Goal: Task Accomplishment & Management: Use online tool/utility

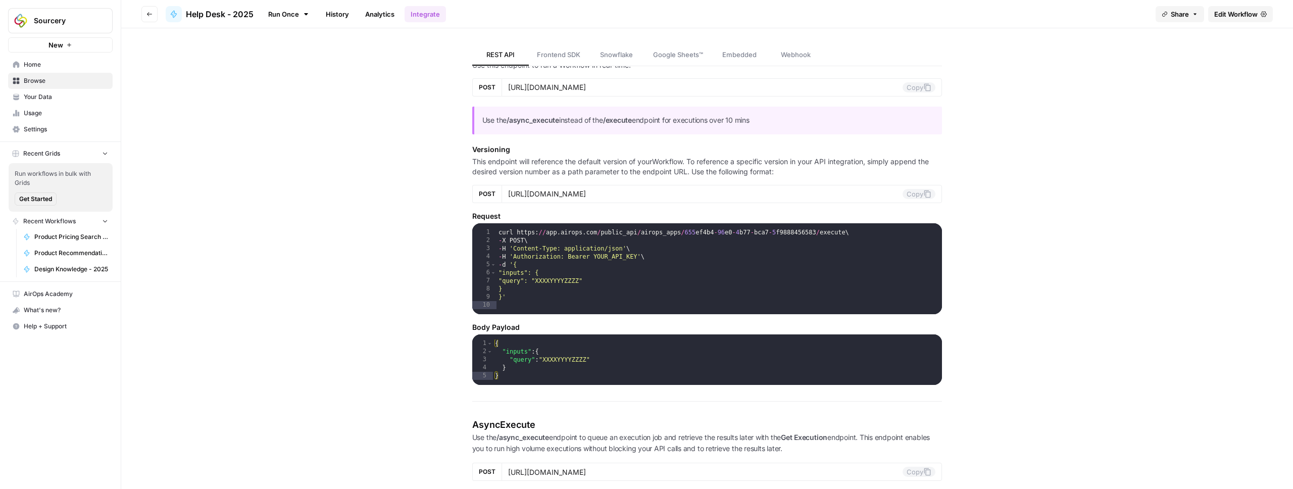
scroll to position [176, 0]
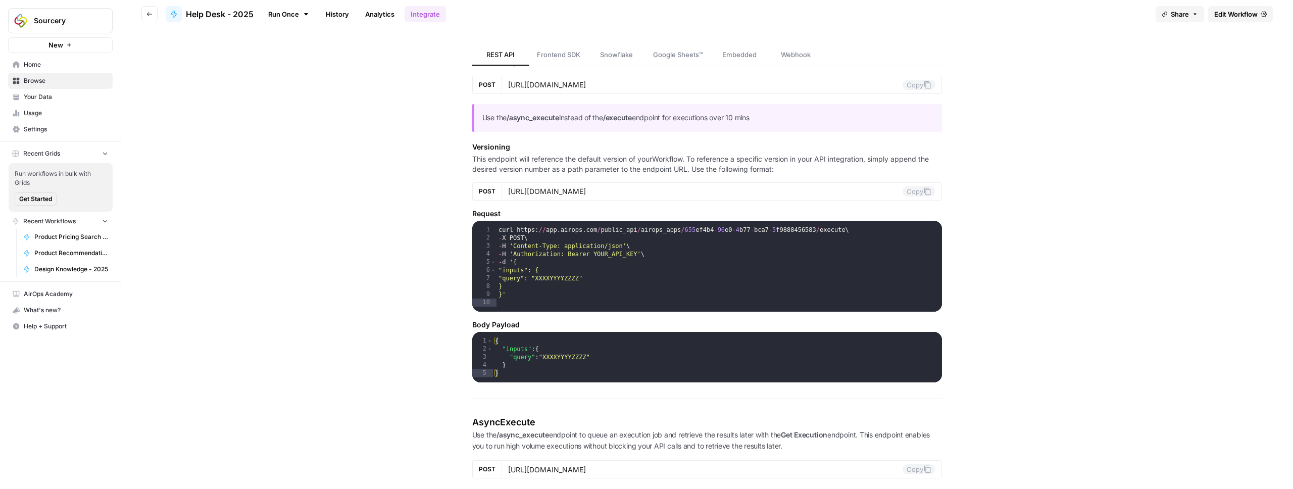
click at [555, 55] on span "Frontend SDK" at bounding box center [558, 55] width 43 height 10
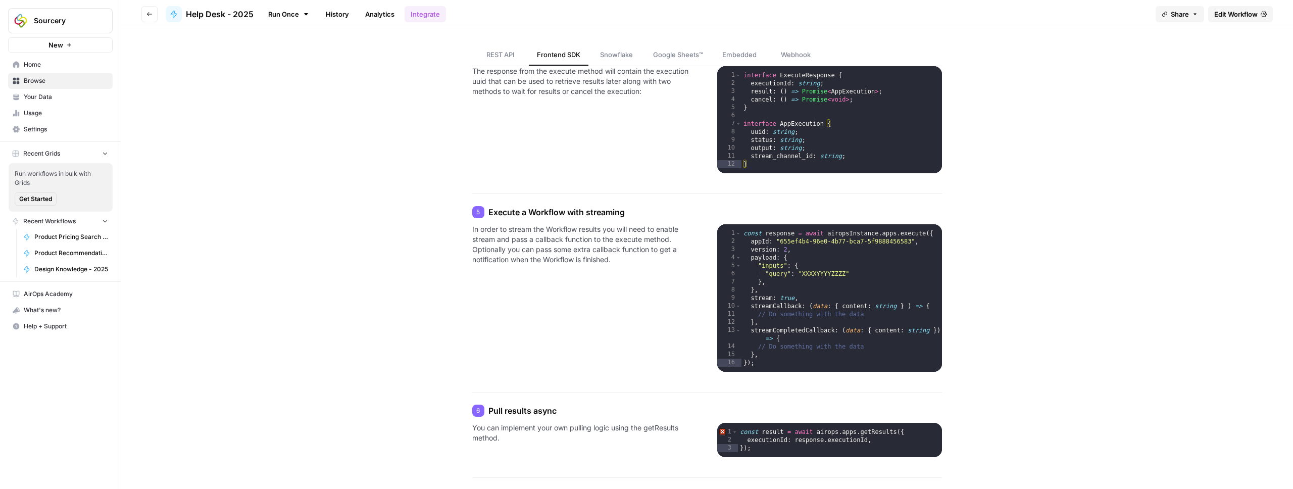
scroll to position [493, 0]
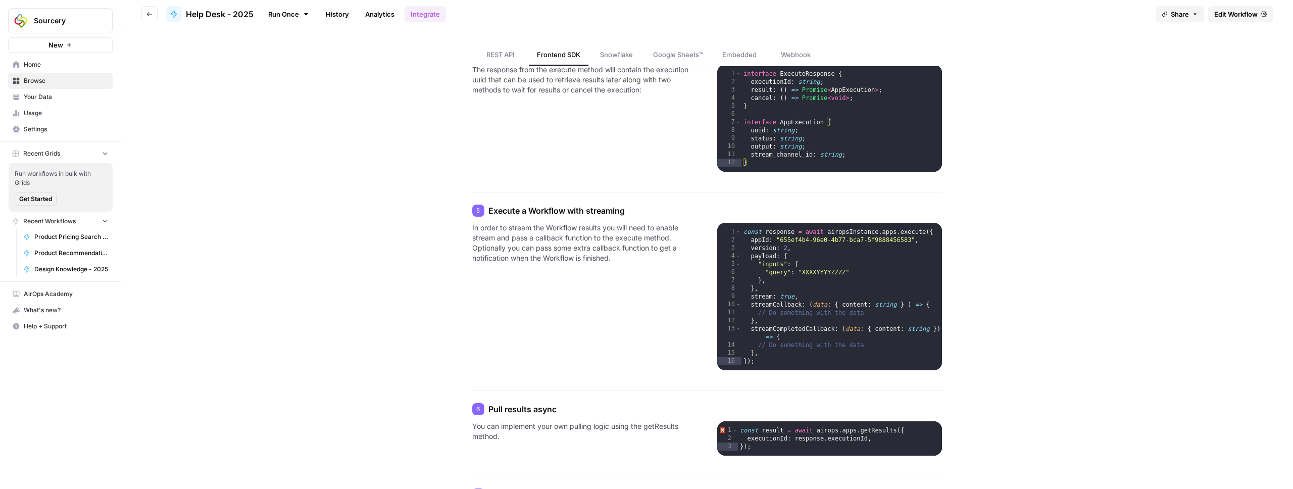
click at [43, 129] on span "Settings" at bounding box center [66, 129] width 84 height 9
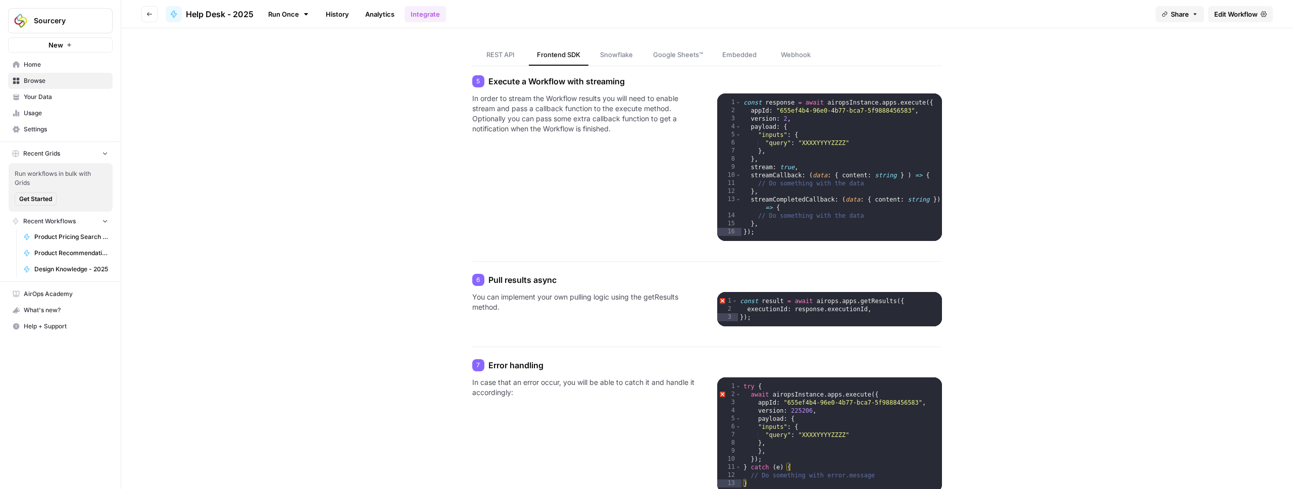
scroll to position [623, 0]
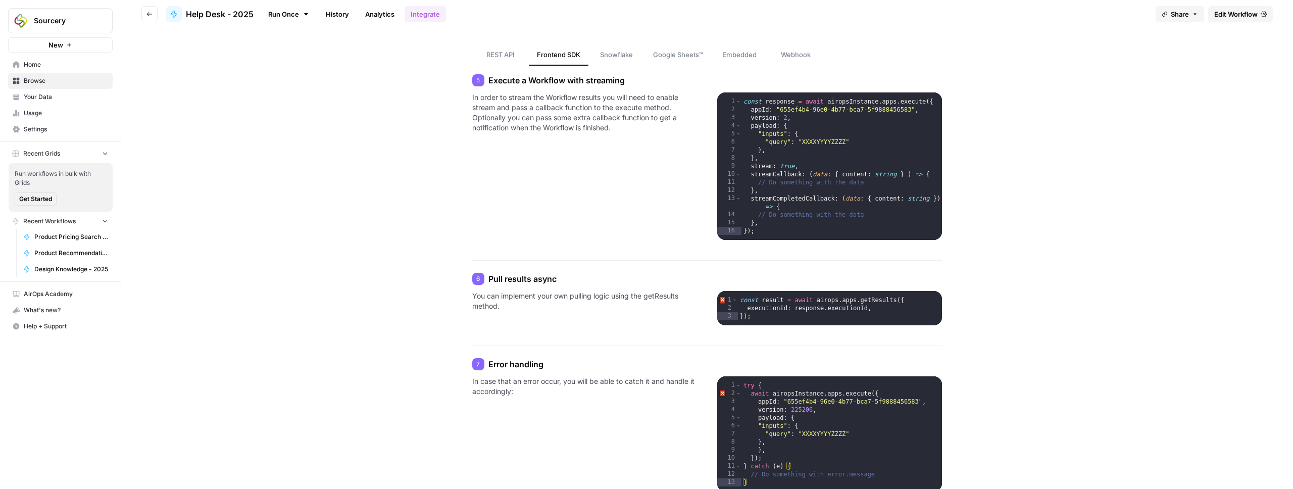
type textarea "**********"
click at [770, 199] on div "const response = await airopsInstance . apps . execute ({ appId : "655ef4b4-96e…" at bounding box center [842, 179] width 201 height 164
click at [290, 14] on link "Run Once" at bounding box center [289, 14] width 54 height 17
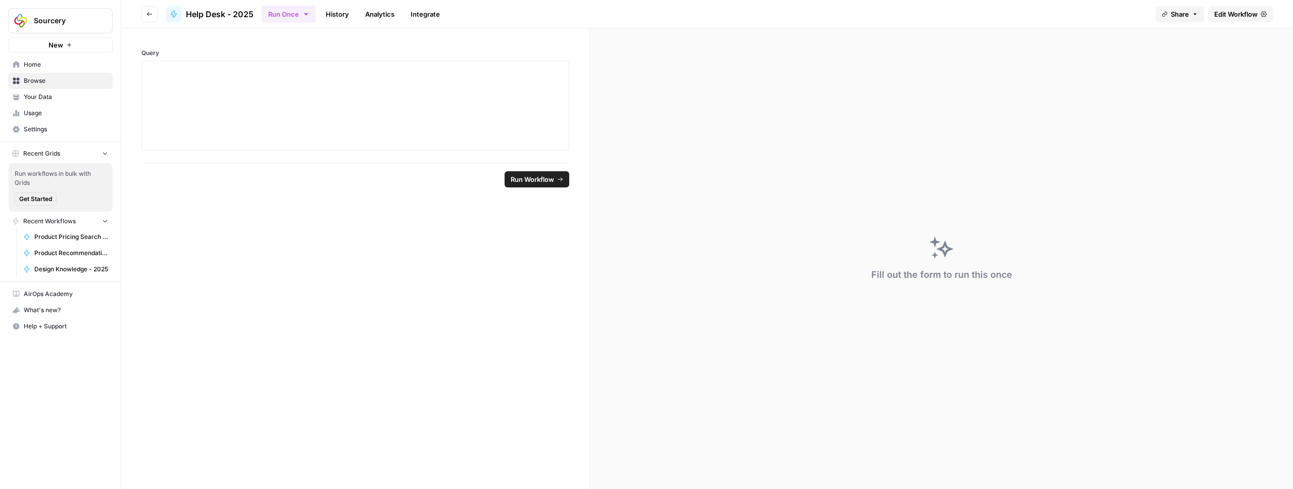
click at [331, 14] on link "History" at bounding box center [337, 14] width 35 height 16
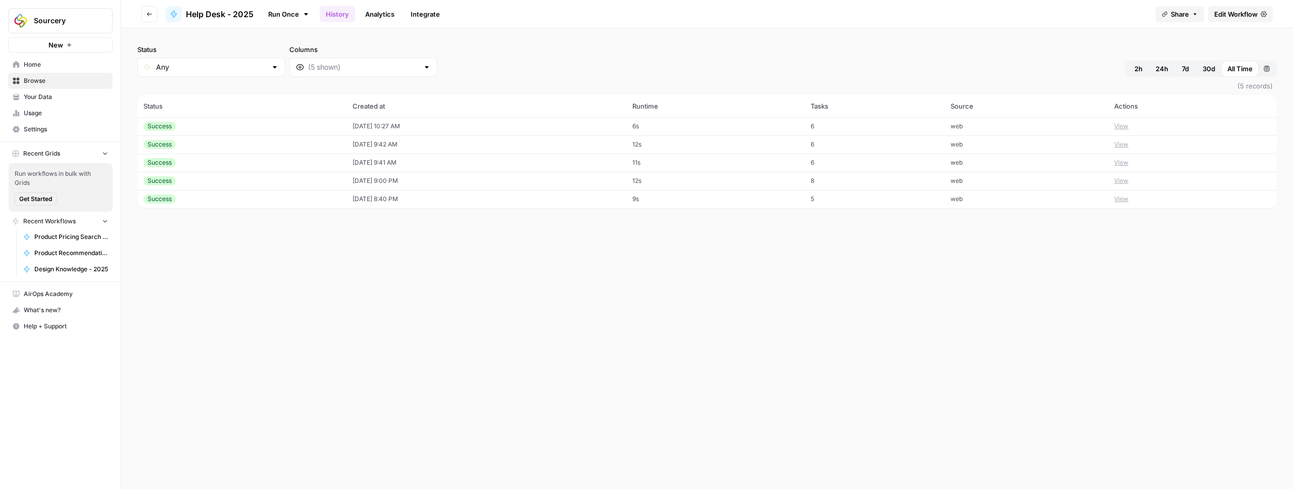
click at [373, 13] on link "Analytics" at bounding box center [379, 14] width 41 height 16
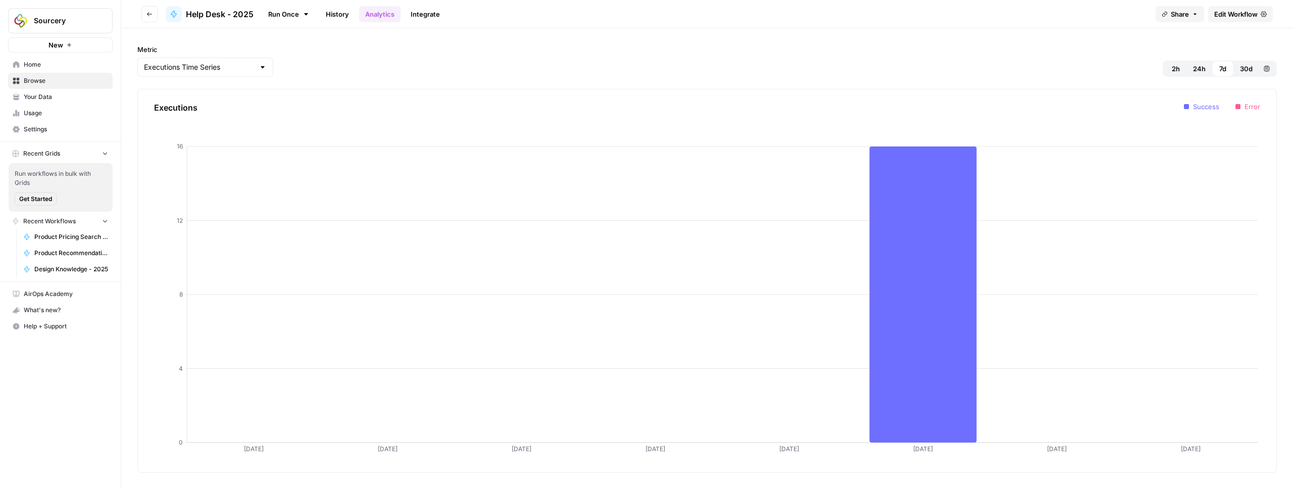
click at [424, 20] on link "Integrate" at bounding box center [425, 14] width 41 height 16
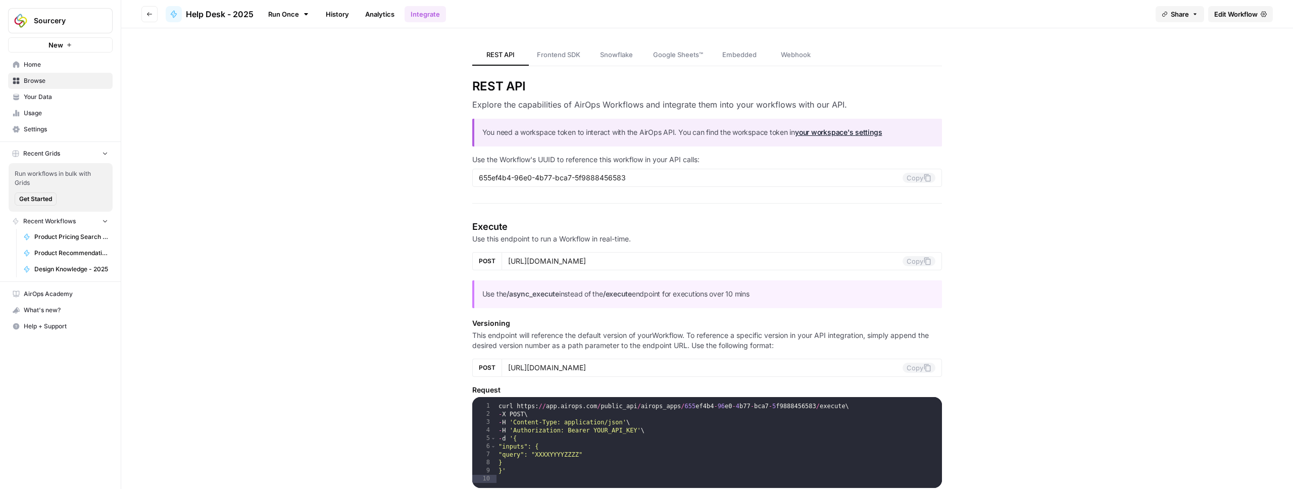
click at [287, 16] on link "Run Once" at bounding box center [289, 14] width 54 height 17
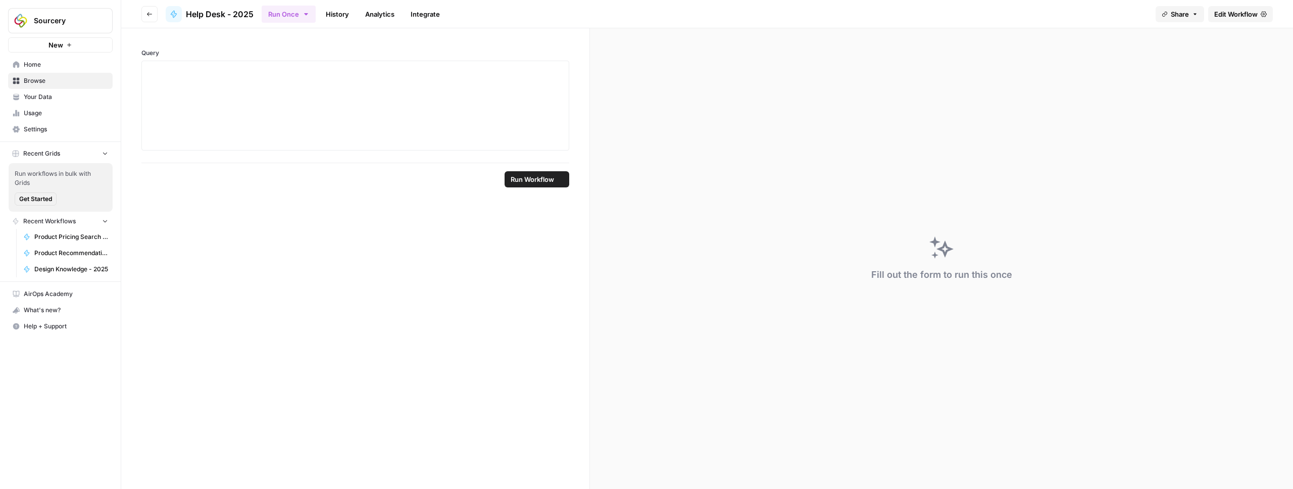
click at [216, 19] on span "Help Desk - 2025" at bounding box center [220, 14] width 68 height 12
click at [140, 14] on header "Go back Help Desk - 2025 Run Once History Analytics Integrate Share Edit Workfl…" at bounding box center [707, 14] width 1172 height 28
click at [174, 14] on icon at bounding box center [174, 14] width 6 height 7
click at [45, 77] on span "Browse" at bounding box center [66, 80] width 84 height 9
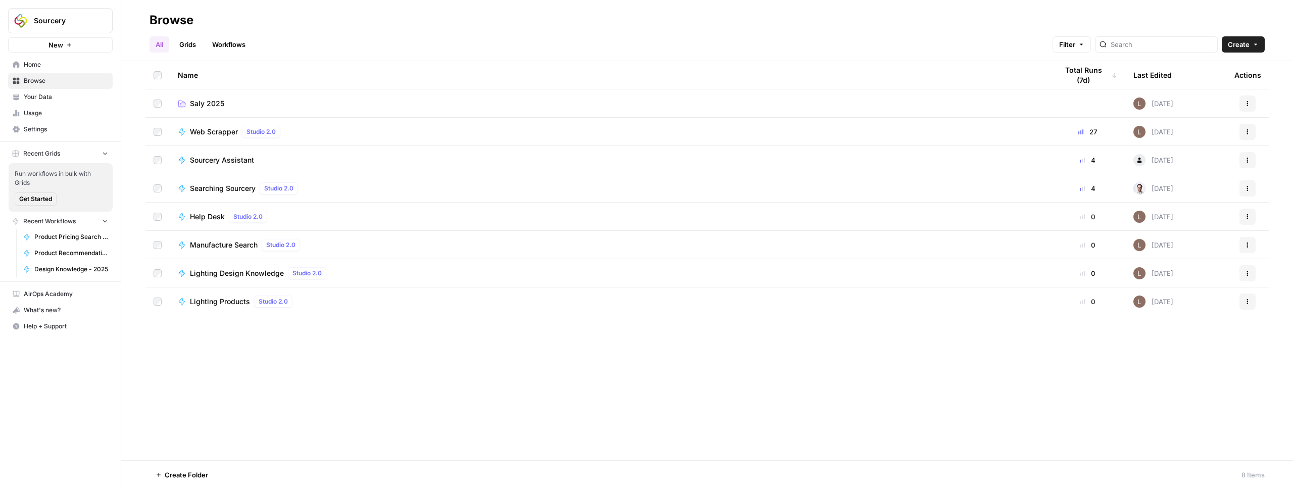
click at [208, 103] on span "Saly 2025" at bounding box center [207, 104] width 34 height 10
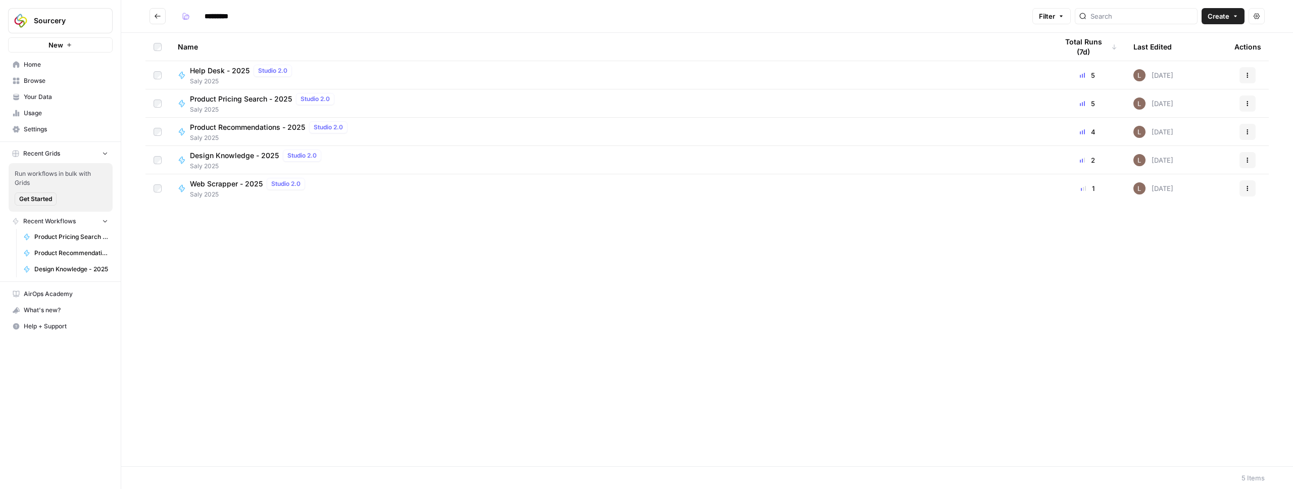
click at [204, 73] on span "Help Desk - 2025" at bounding box center [220, 71] width 60 height 10
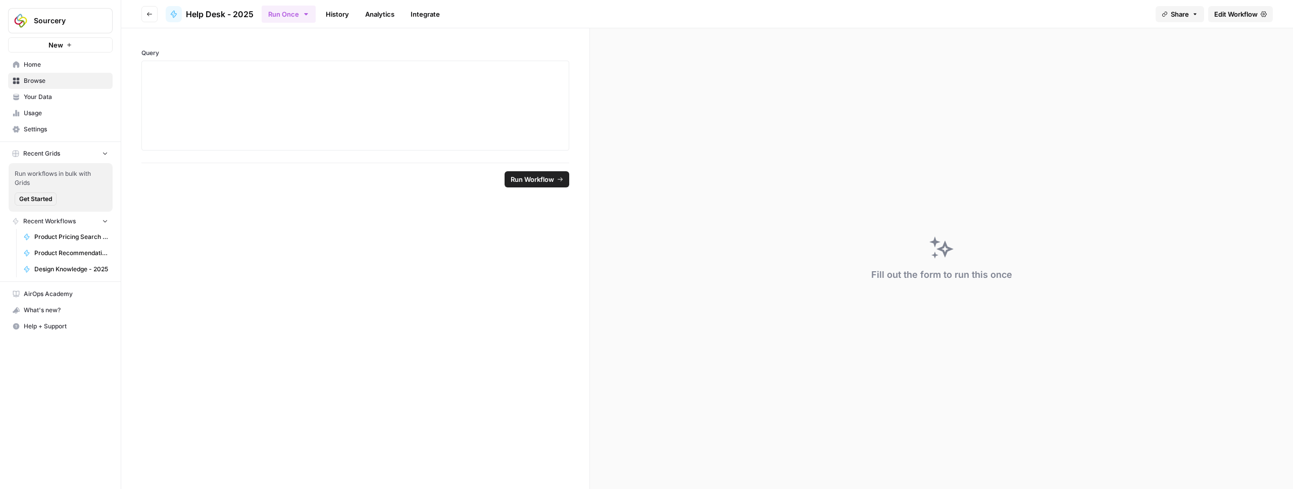
click at [301, 15] on button "Run Once" at bounding box center [289, 14] width 54 height 17
click at [1243, 14] on span "Edit Workflow" at bounding box center [1235, 14] width 43 height 10
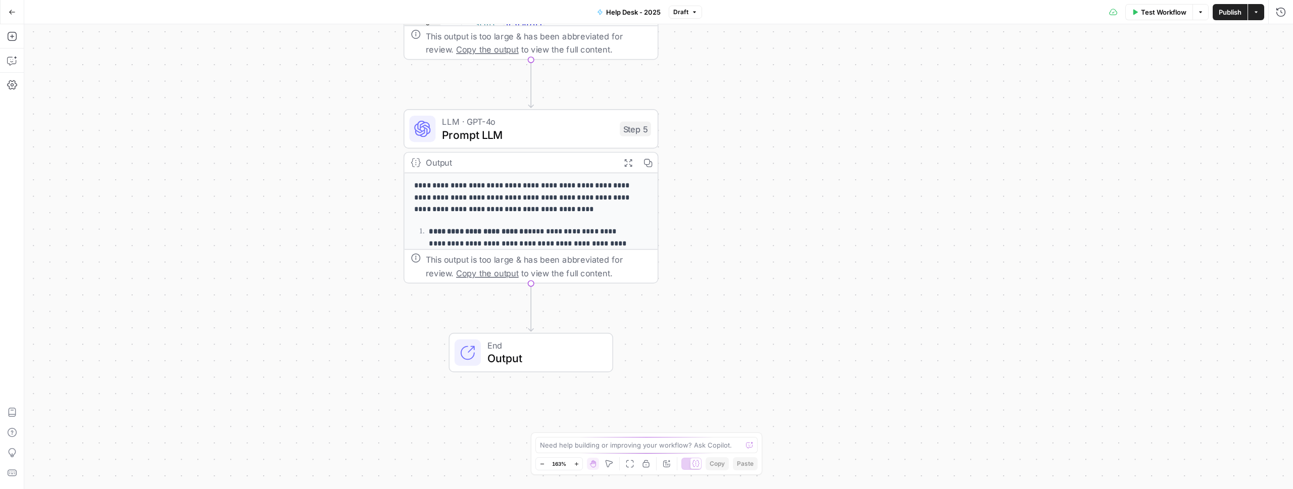
click at [539, 351] on span "Output" at bounding box center [543, 358] width 112 height 17
click at [1147, 187] on span "HTML" at bounding box center [1202, 182] width 154 height 10
click at [1232, 10] on span "Publish" at bounding box center [1230, 12] width 23 height 10
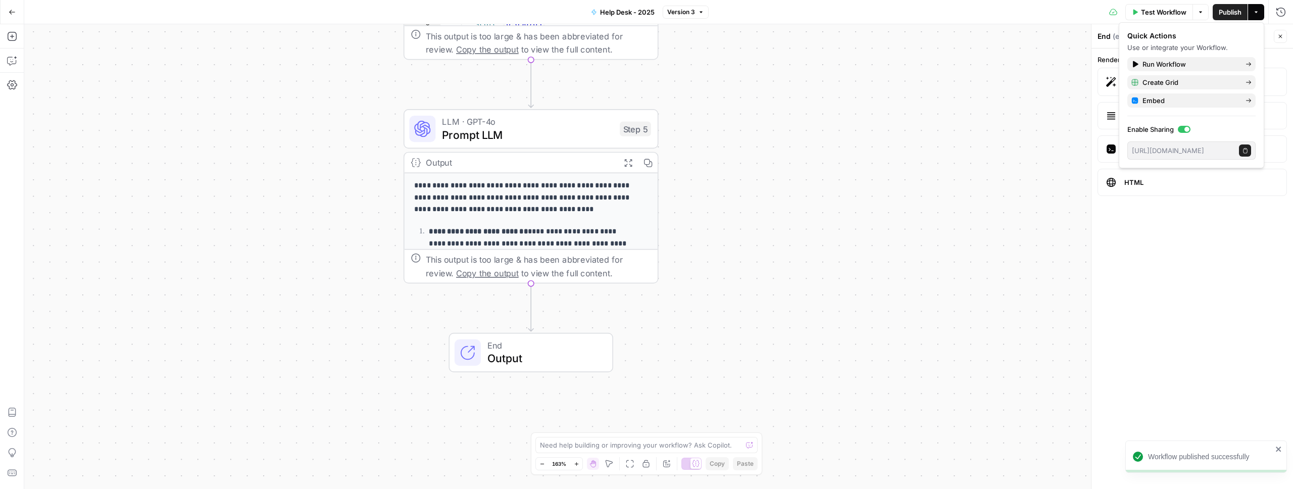
click at [1243, 150] on icon "button" at bounding box center [1246, 151] width 6 height 6
click at [1256, 11] on icon "button" at bounding box center [1256, 12] width 6 height 6
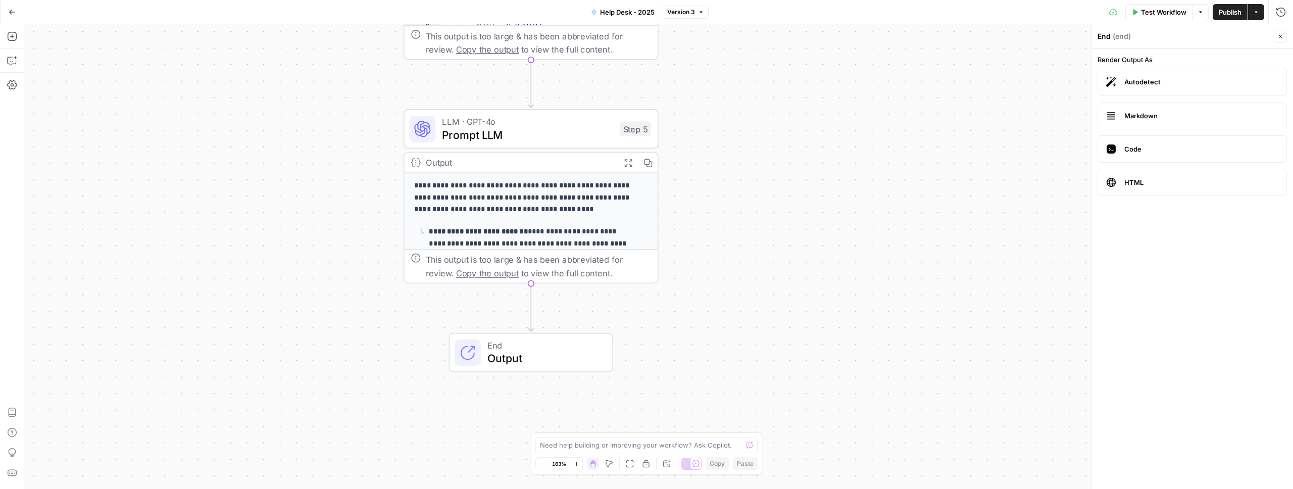
click at [1138, 13] on button "Test Workflow" at bounding box center [1160, 12] width 68 height 16
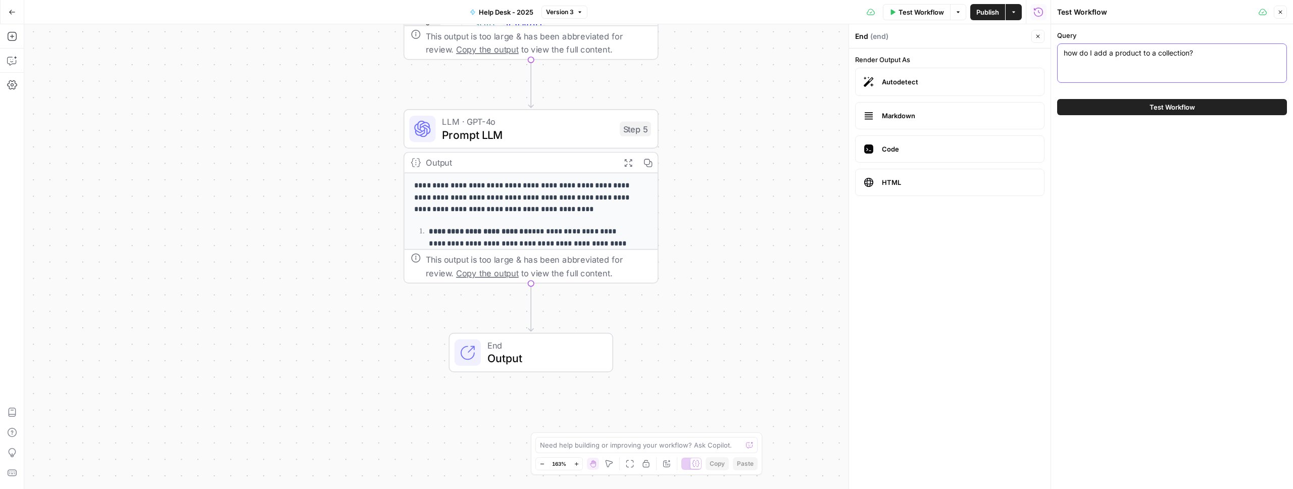
click at [1129, 52] on textarea "how do I add a product to a collection?" at bounding box center [1172, 53] width 217 height 10
click at [1166, 105] on span "Test Workflow" at bounding box center [1172, 107] width 45 height 10
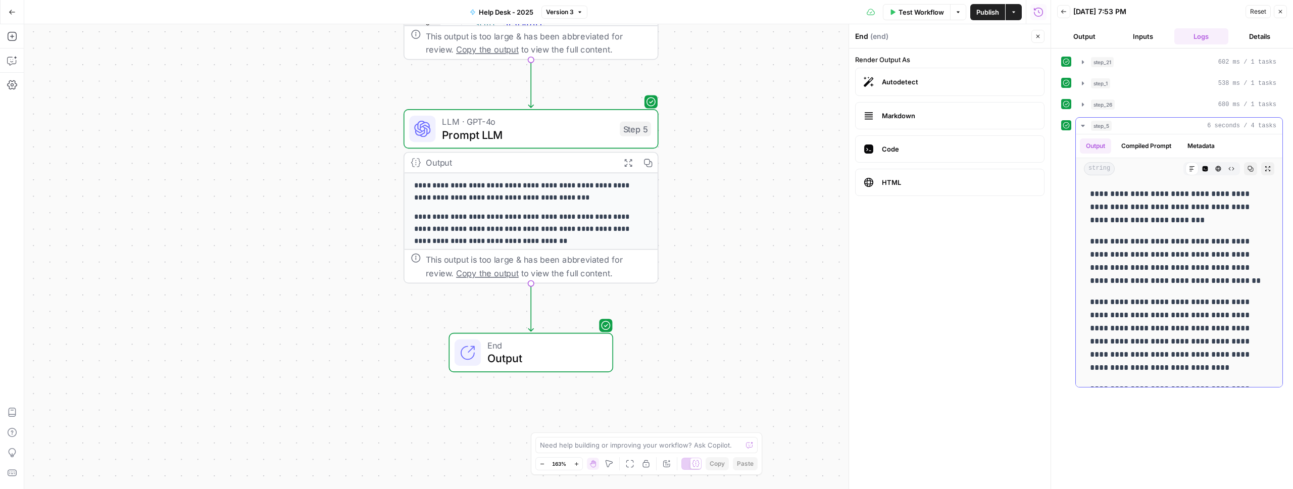
click at [1141, 143] on button "Compiled Prompt" at bounding box center [1146, 145] width 62 height 15
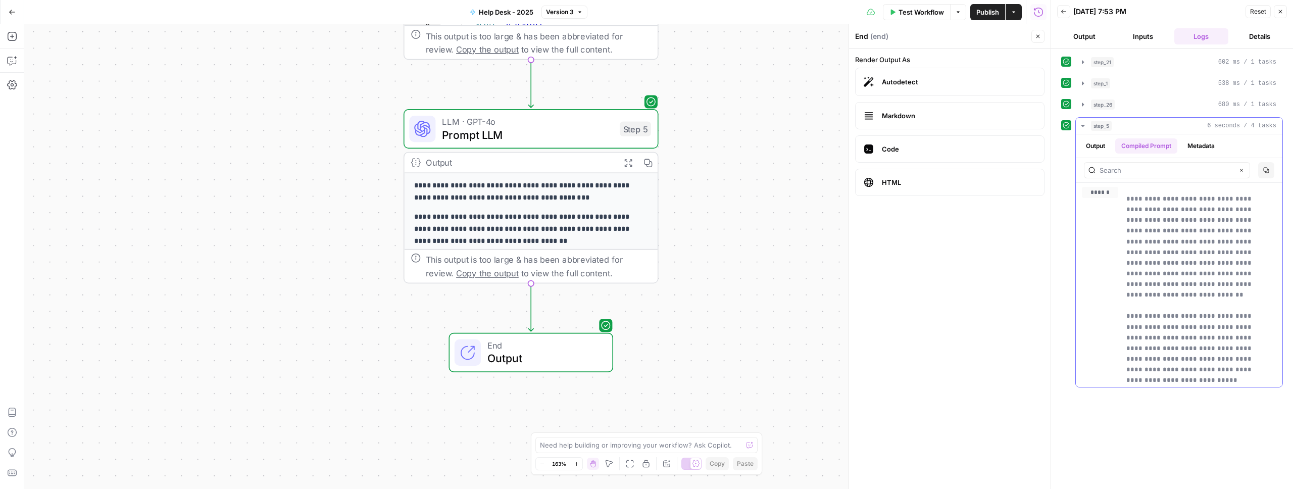
click at [1188, 145] on button "Metadata" at bounding box center [1201, 145] width 39 height 15
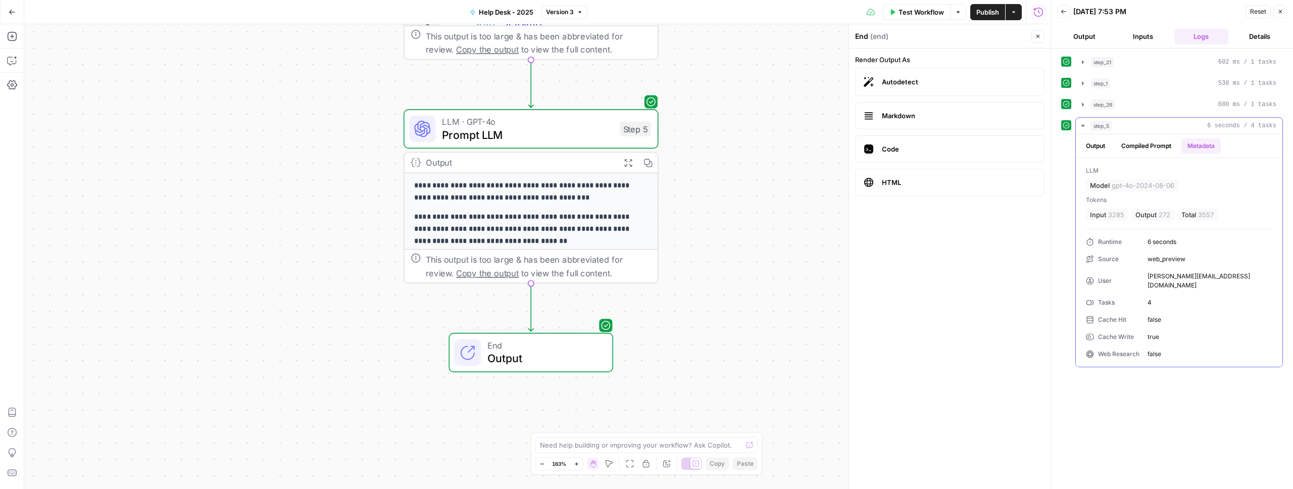
click at [1096, 148] on button "Output" at bounding box center [1095, 145] width 31 height 15
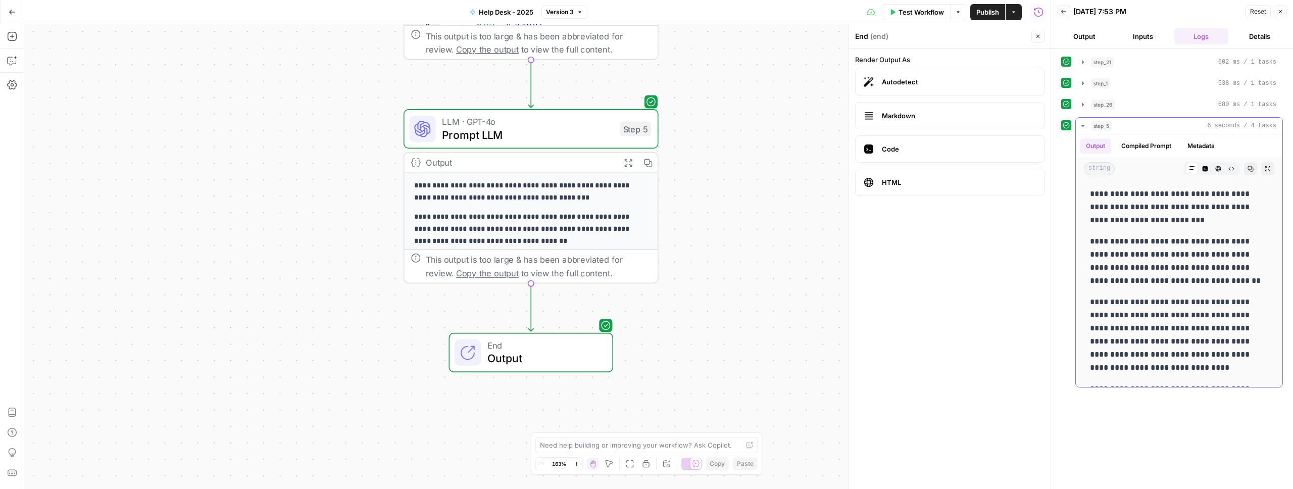
click at [1096, 165] on span "string" at bounding box center [1099, 168] width 31 height 13
click at [1203, 169] on icon "button" at bounding box center [1206, 169] width 6 height 6
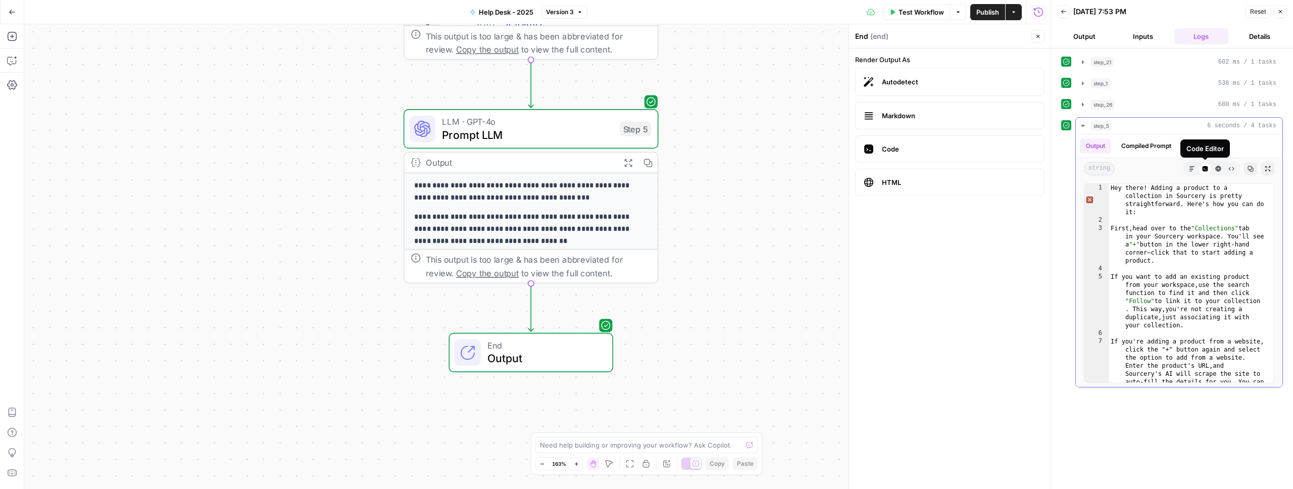
click at [1215, 169] on icon "button" at bounding box center [1218, 169] width 6 height 6
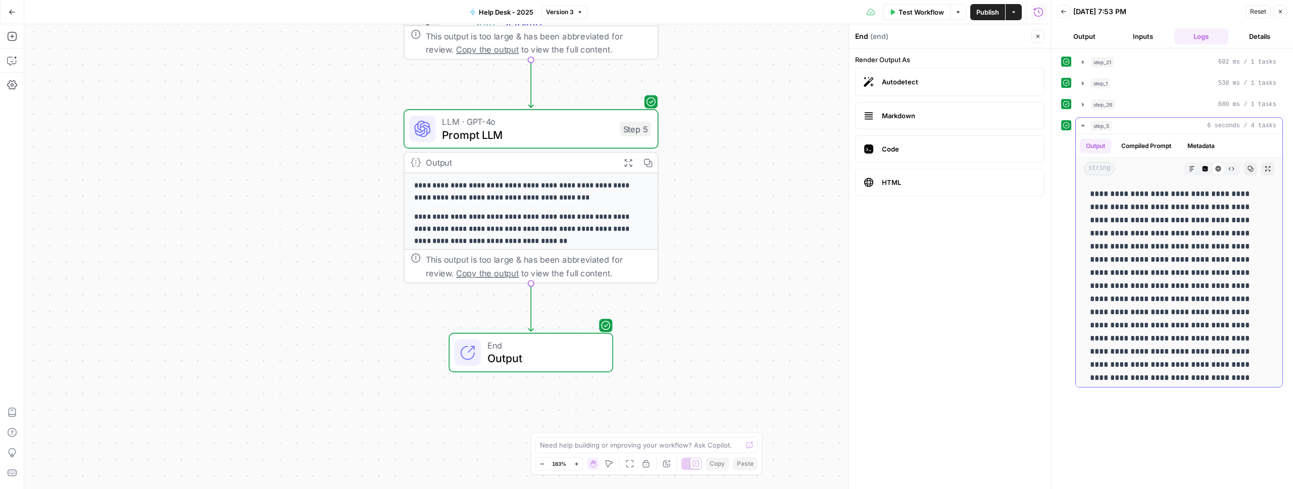
click at [1229, 169] on icon "button" at bounding box center [1232, 169] width 6 height 6
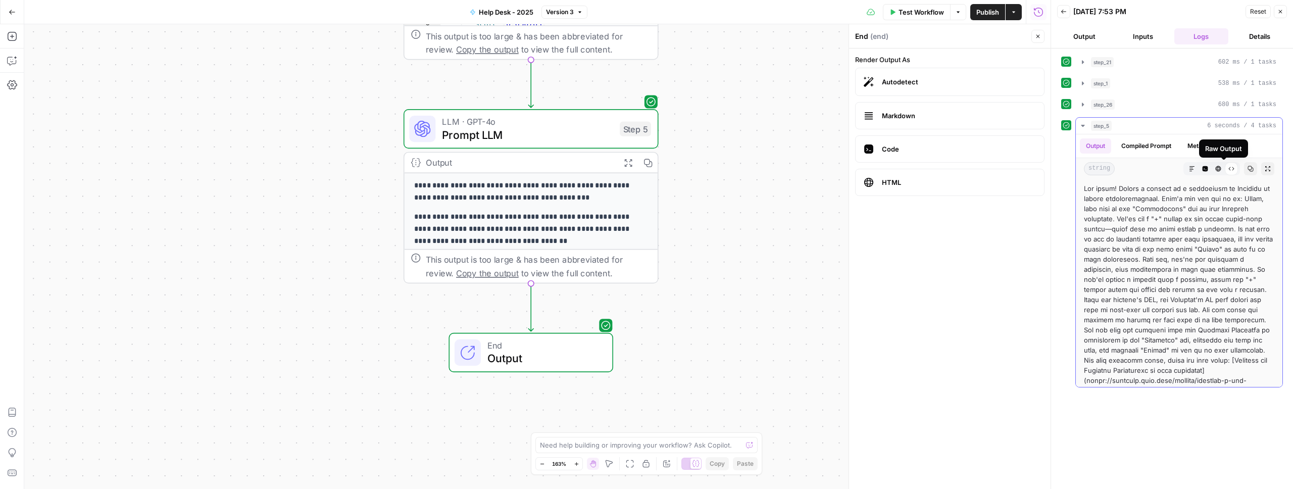
click at [1248, 170] on icon "button" at bounding box center [1251, 169] width 6 height 6
click at [1189, 166] on icon "button" at bounding box center [1192, 169] width 6 height 6
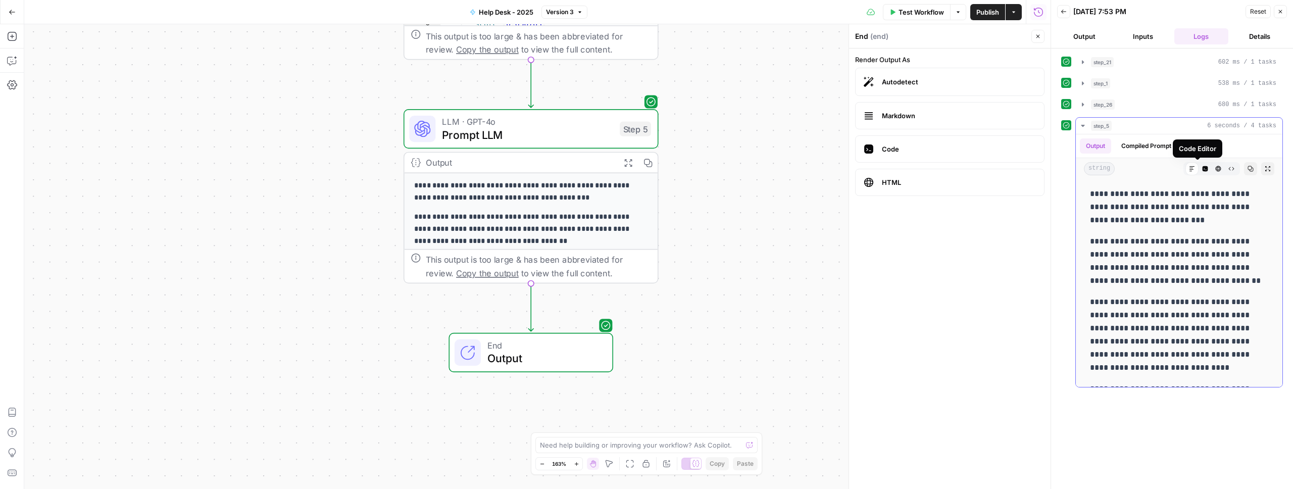
click at [1202, 167] on icon "button" at bounding box center [1205, 169] width 6 height 6
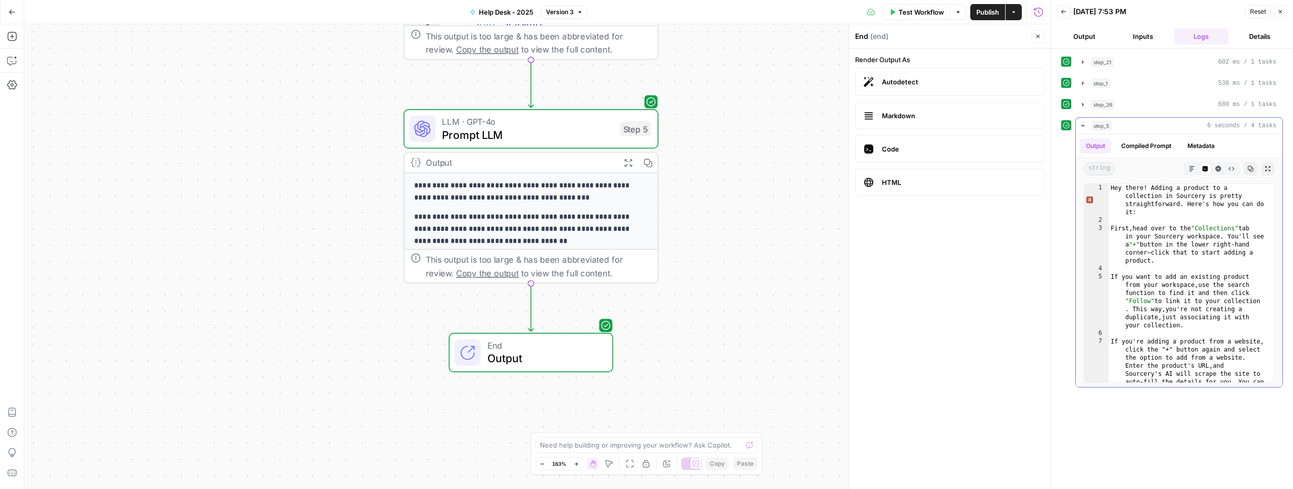
click at [1220, 168] on icon "button" at bounding box center [1218, 169] width 6 height 6
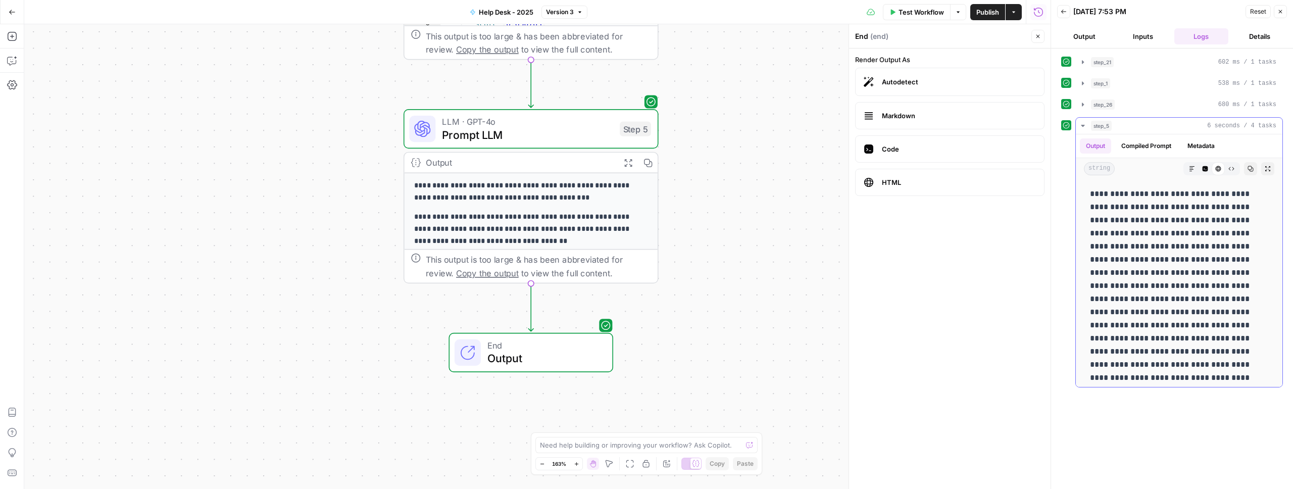
click at [1228, 168] on button "Raw Output" at bounding box center [1231, 168] width 13 height 13
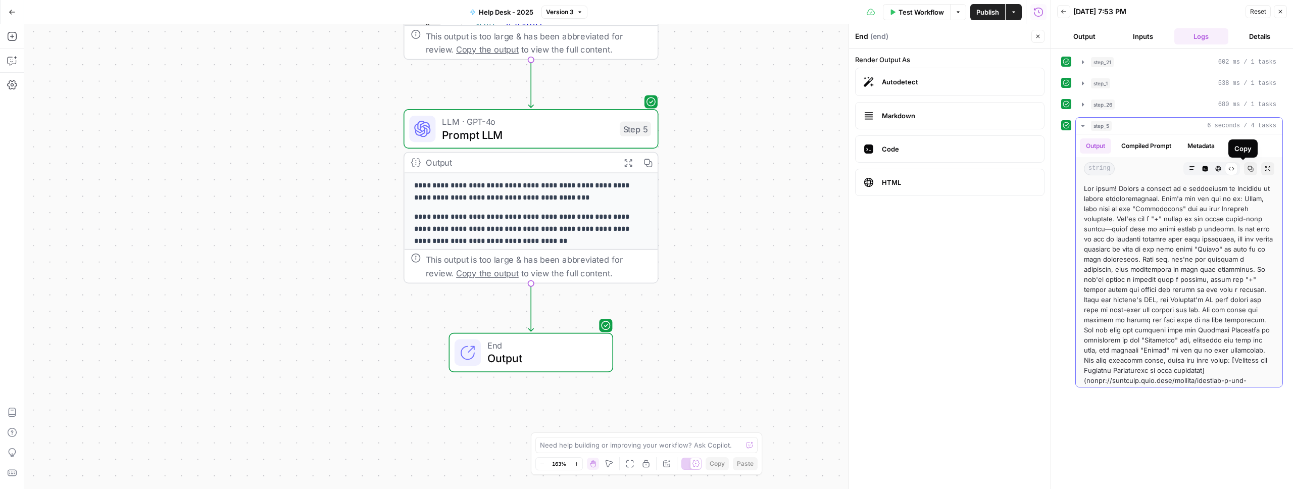
click at [1248, 169] on icon "button" at bounding box center [1251, 169] width 6 height 6
click at [931, 114] on span "Markdown" at bounding box center [959, 116] width 154 height 10
click at [977, 11] on span "Publish" at bounding box center [988, 12] width 23 height 10
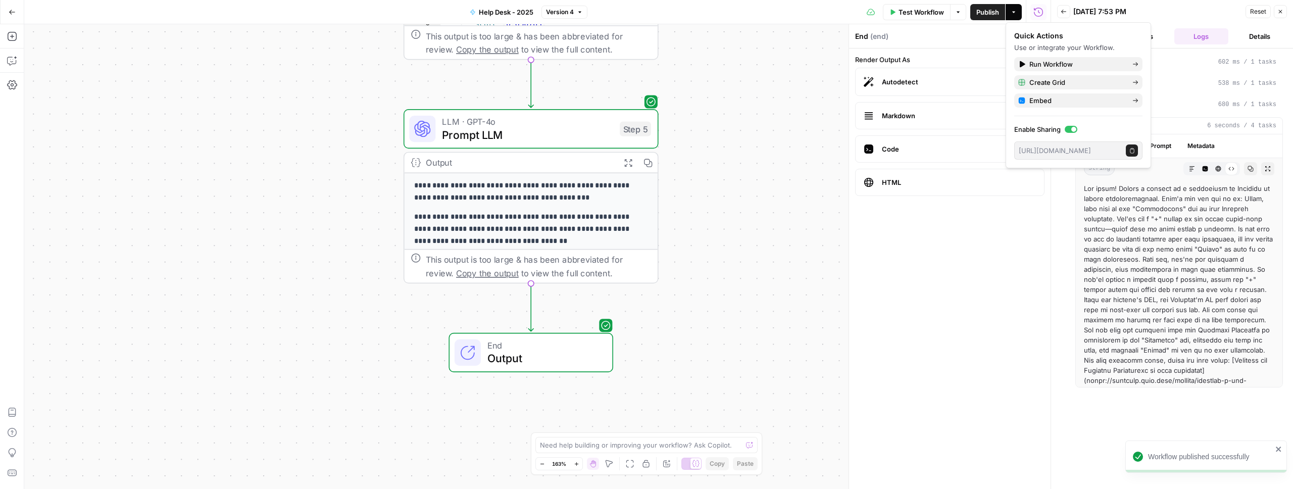
click at [1181, 12] on div "08/13/25 at 7:53 PM" at bounding box center [1157, 12] width 169 height 10
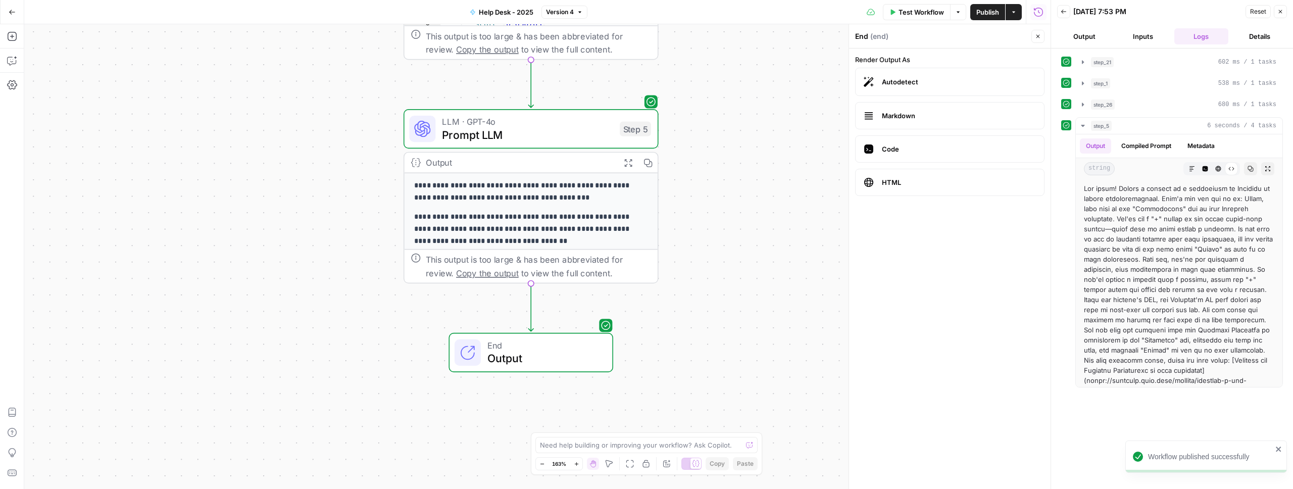
click at [1287, 12] on header "Back 08/13/25 at 7:53 PM Reset Close Output Inputs Logs Details" at bounding box center [1172, 24] width 242 height 48
click at [1282, 12] on icon "button" at bounding box center [1281, 12] width 6 height 6
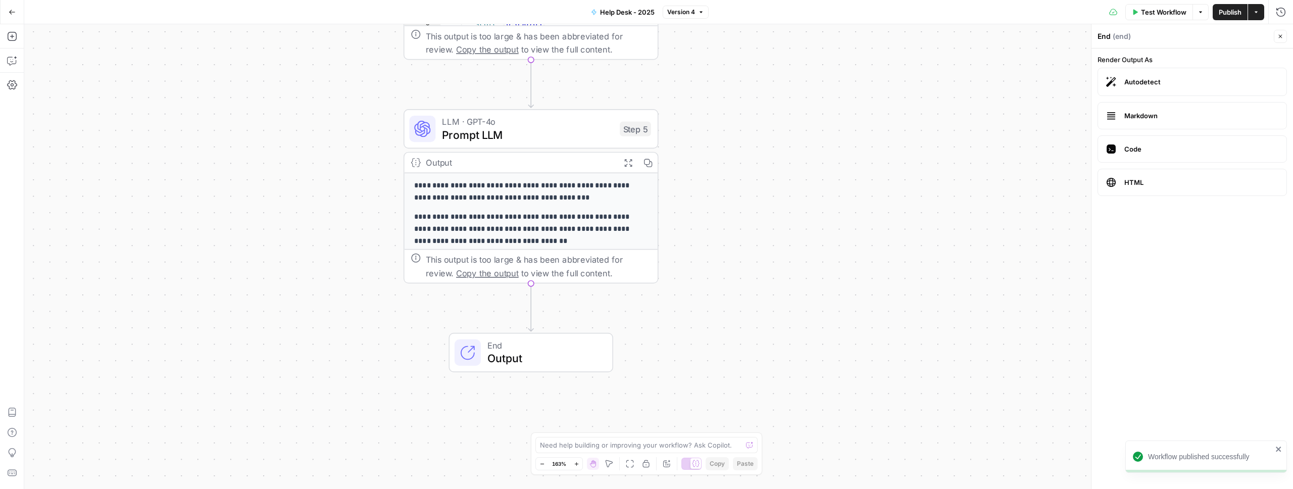
click at [1153, 15] on span "Test Workflow" at bounding box center [1163, 12] width 45 height 10
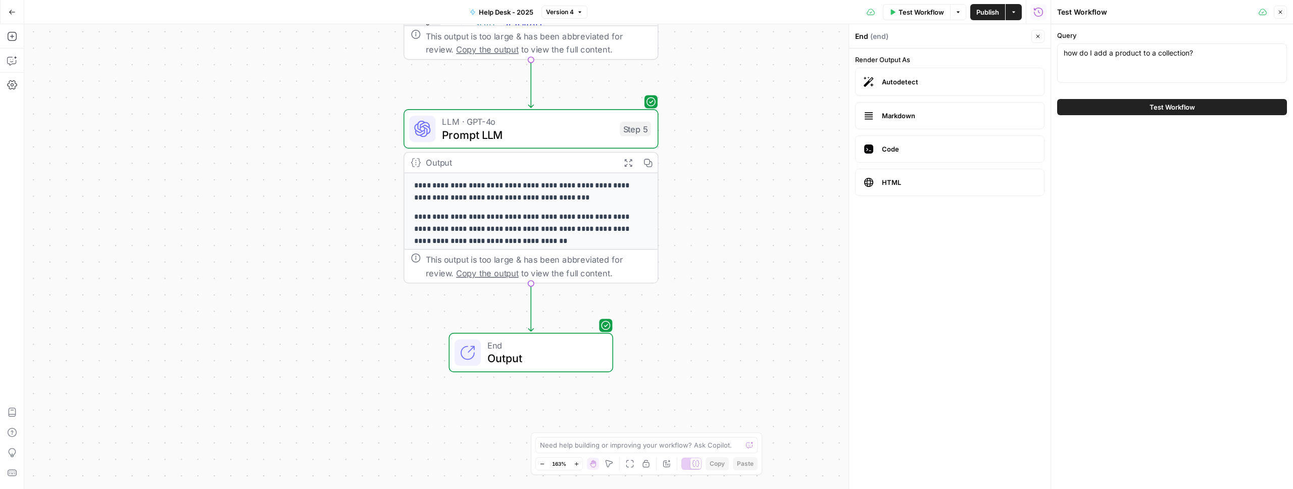
click at [885, 155] on label "Code" at bounding box center [949, 148] width 189 height 27
click at [987, 12] on span "Publish" at bounding box center [988, 12] width 23 height 10
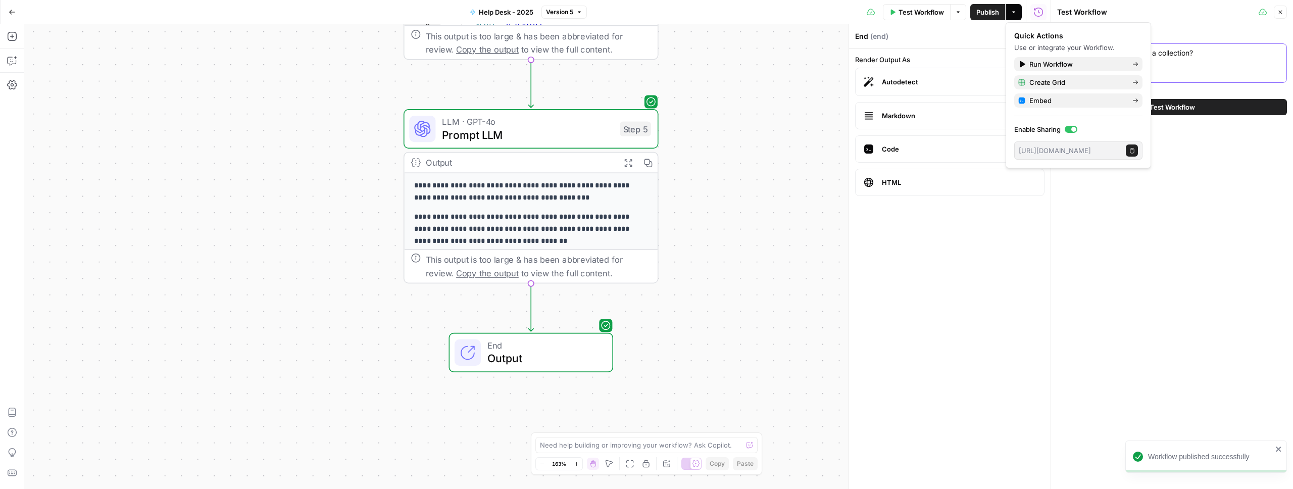
click at [1211, 57] on textarea "how do I add a product to a collection?" at bounding box center [1172, 53] width 217 height 10
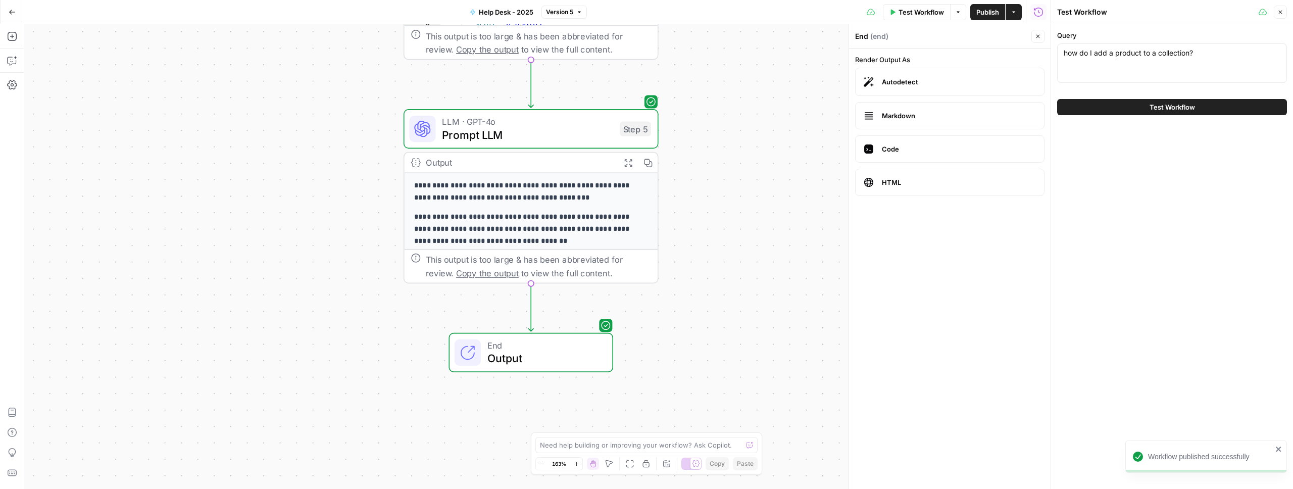
click at [1175, 104] on span "Test Workflow" at bounding box center [1172, 107] width 45 height 10
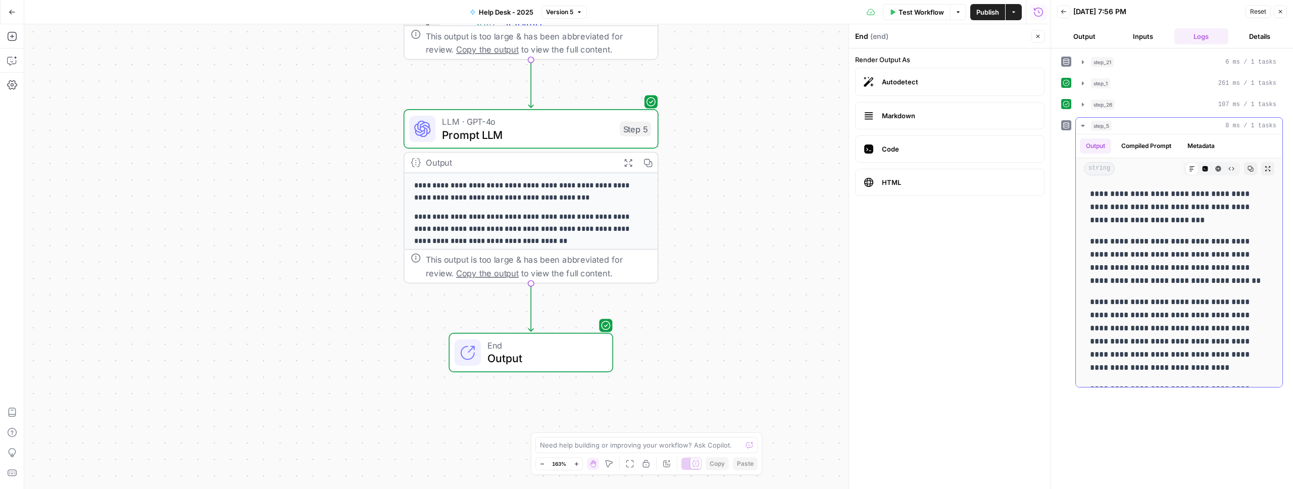
click at [1203, 169] on icon "button" at bounding box center [1206, 169] width 6 height 6
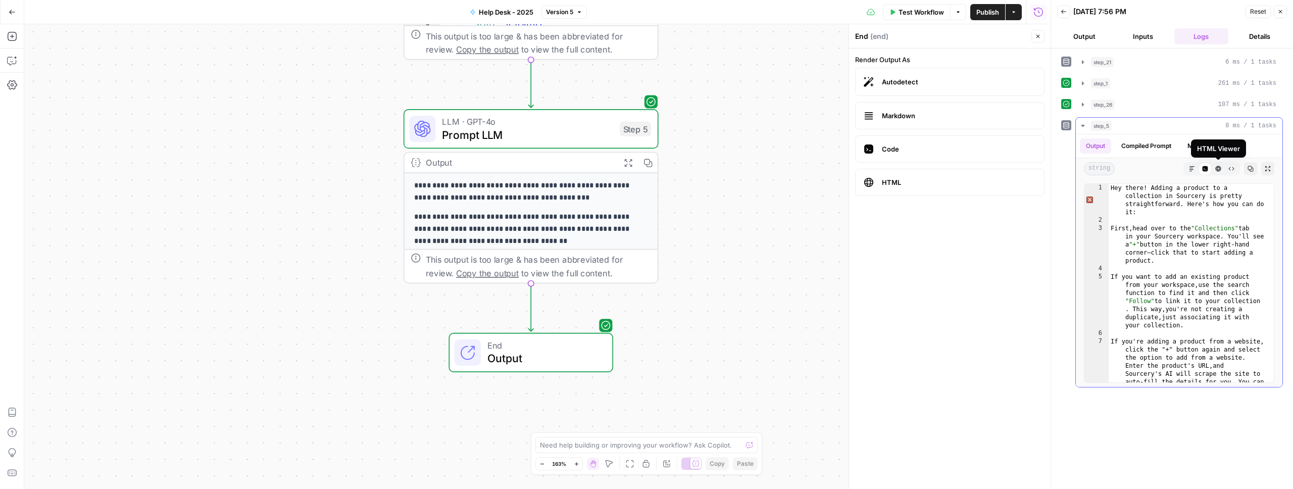
click at [1217, 170] on icon "button" at bounding box center [1219, 169] width 6 height 6
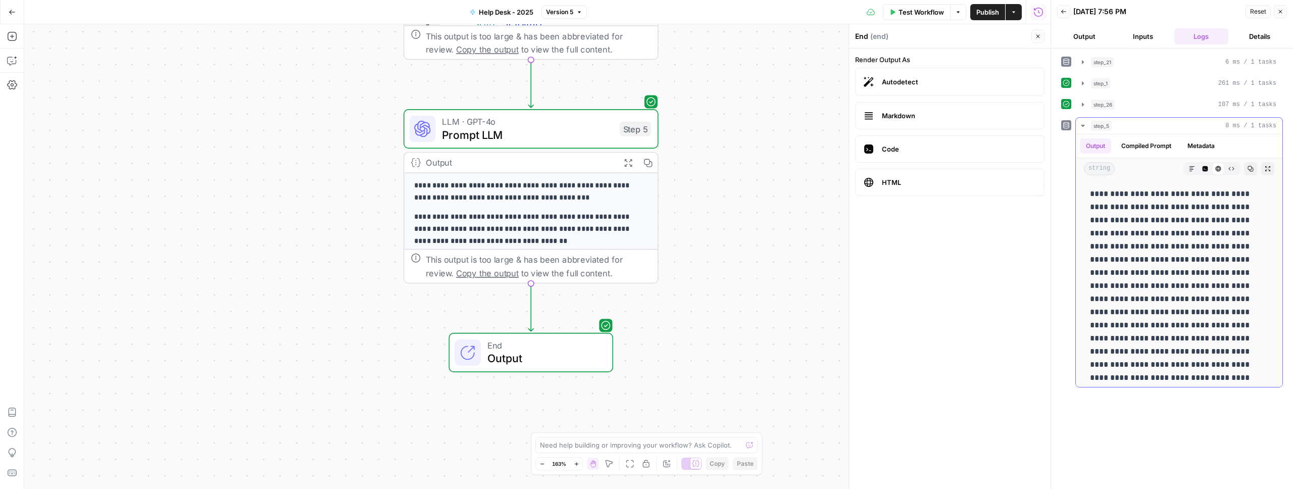
click at [1228, 170] on button "Raw Output" at bounding box center [1231, 168] width 13 height 13
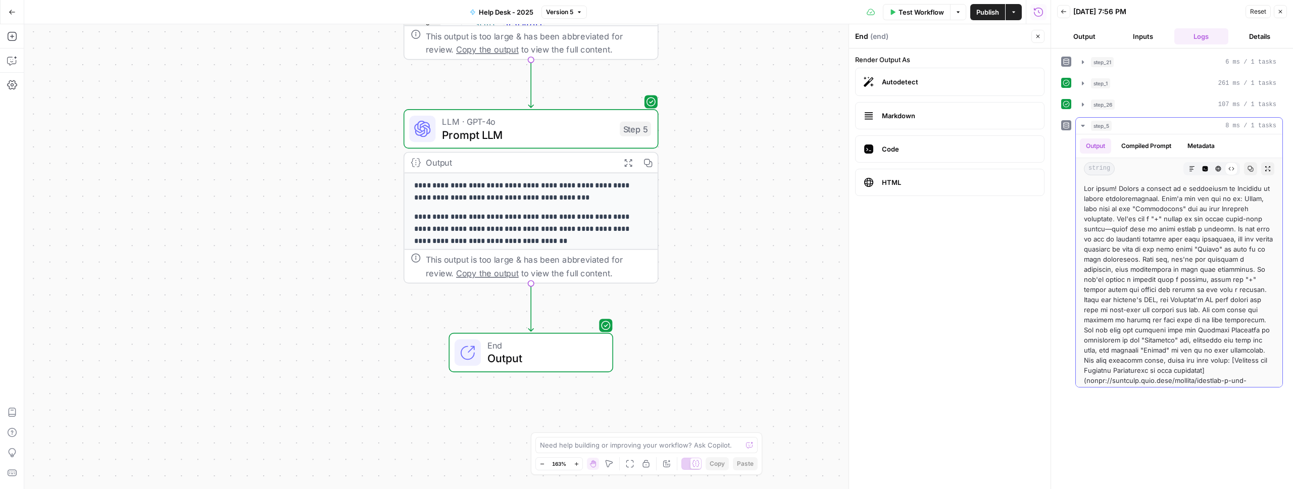
click at [1248, 170] on icon "button" at bounding box center [1251, 169] width 6 height 6
click at [931, 118] on span "Markdown" at bounding box center [959, 116] width 154 height 10
click at [985, 11] on span "Publish" at bounding box center [988, 12] width 23 height 10
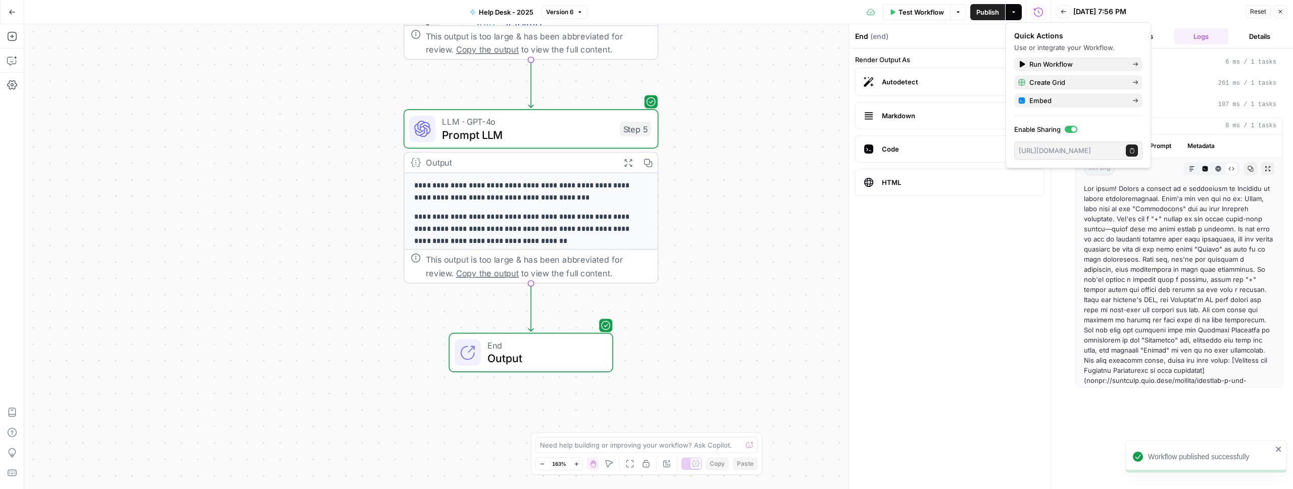
click at [1283, 12] on span "Close" at bounding box center [1283, 12] width 1 height 1
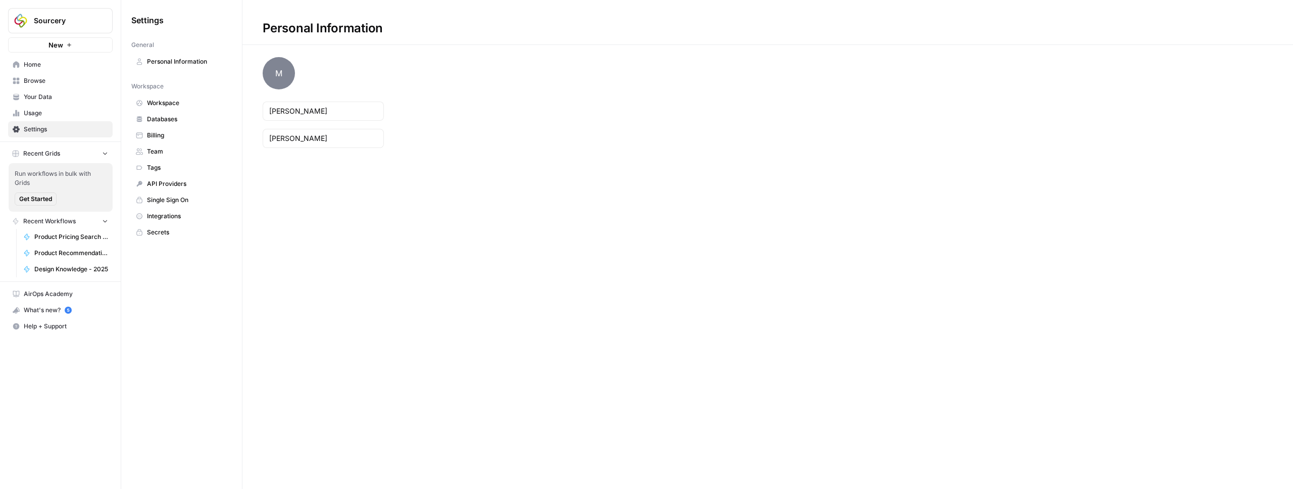
click at [46, 295] on span "AirOps Academy" at bounding box center [66, 293] width 84 height 9
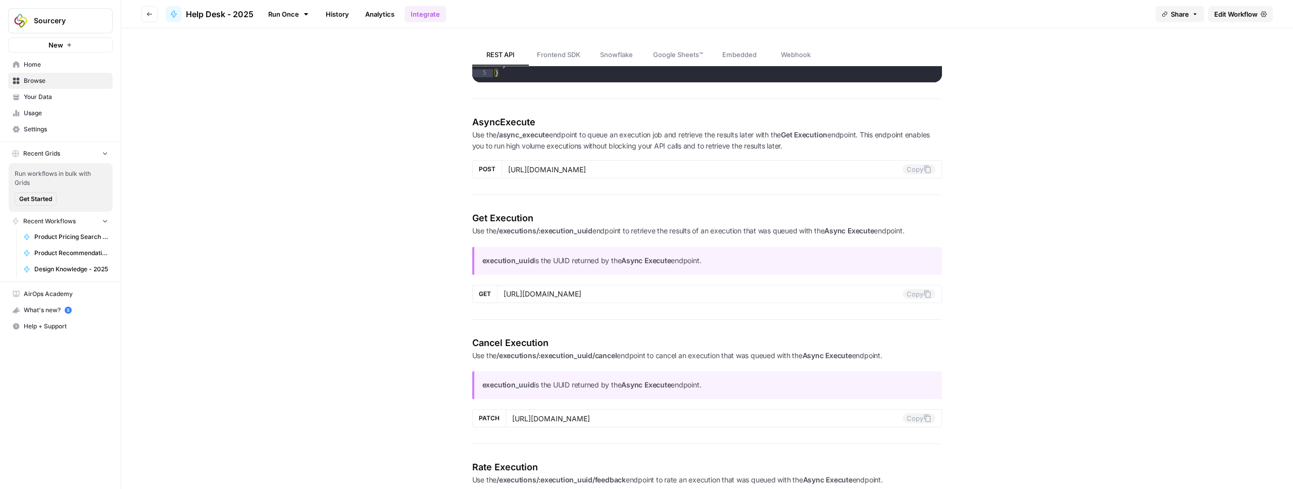
scroll to position [213, 0]
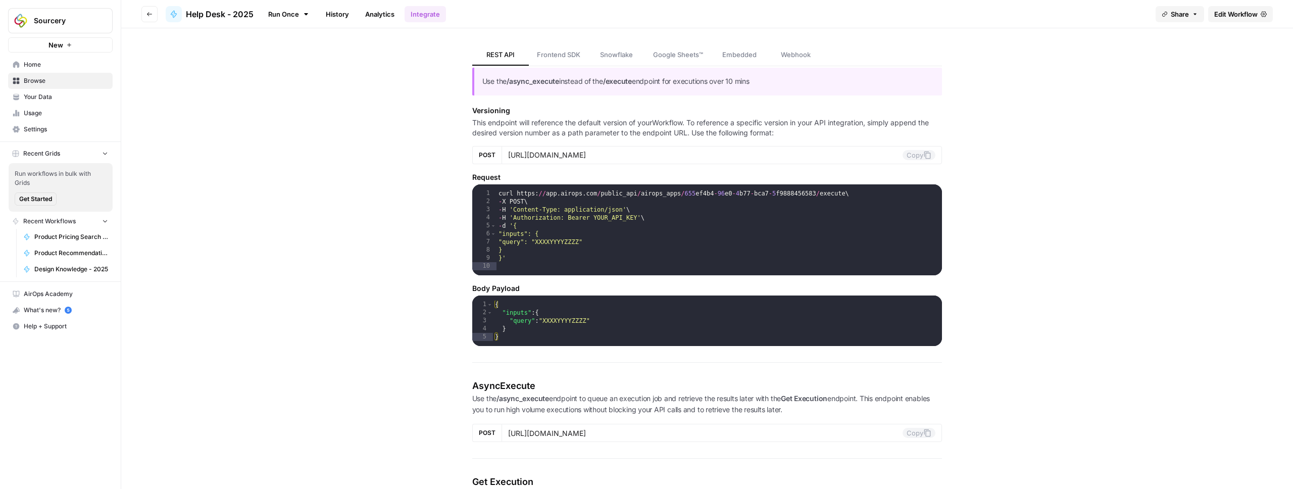
click at [572, 52] on span "Frontend SDK" at bounding box center [558, 55] width 43 height 10
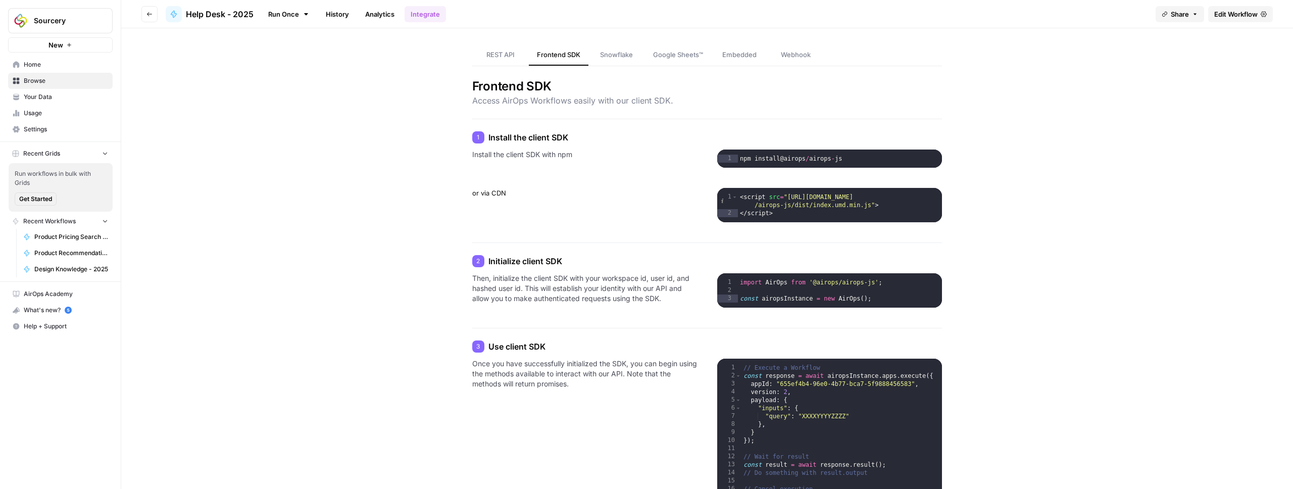
type textarea "**********"
click at [745, 159] on div "npm install @ airops / airops - js" at bounding box center [840, 172] width 204 height 34
drag, startPoint x: 745, startPoint y: 159, endPoint x: 839, endPoint y: 161, distance: 94.0
click at [839, 161] on div "npm install @ airops / airops - js" at bounding box center [840, 172] width 204 height 34
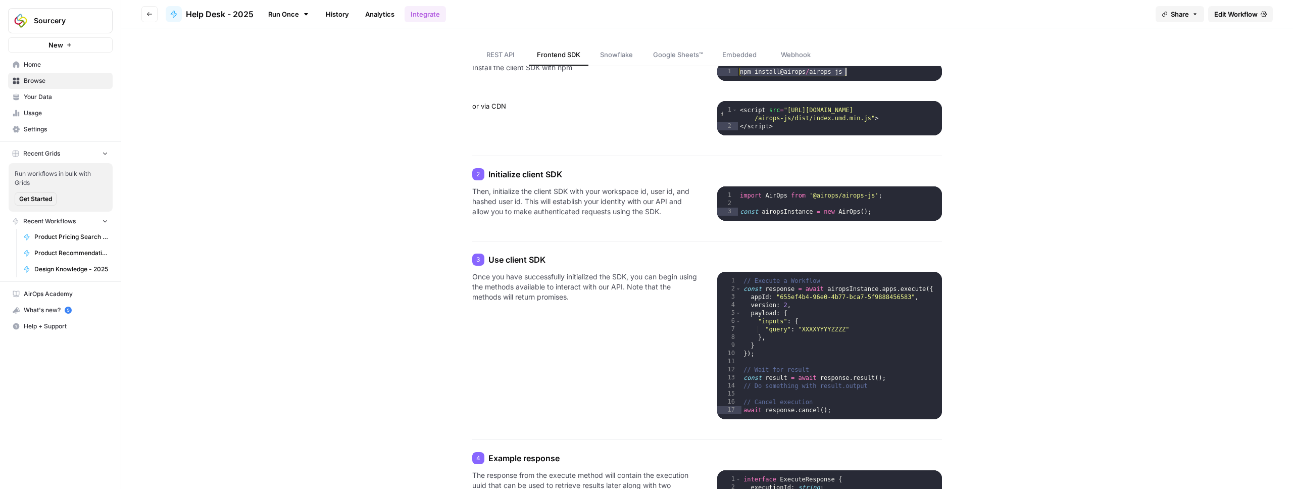
scroll to position [94, 0]
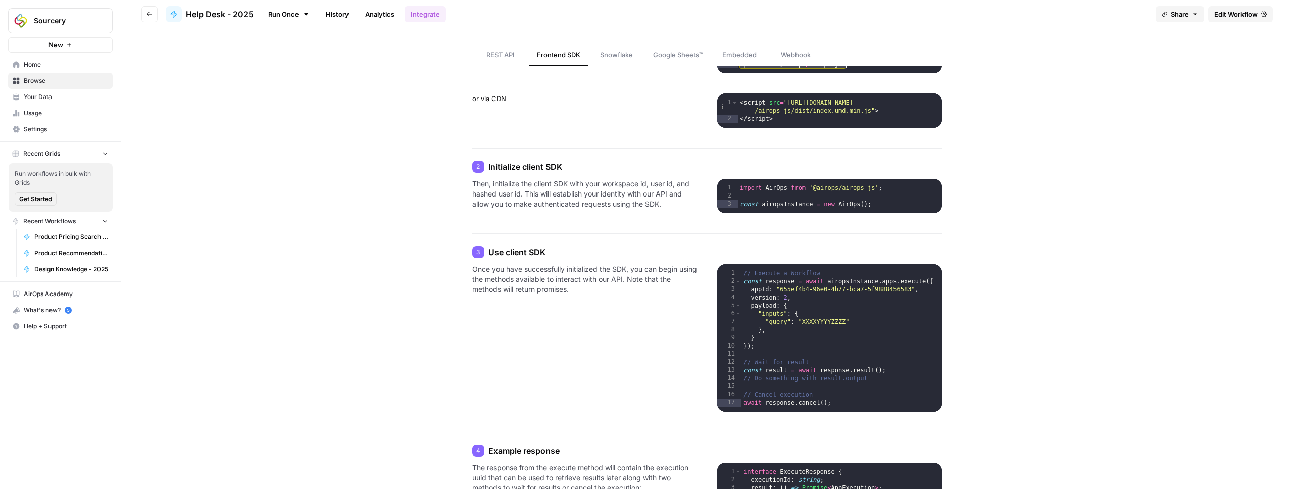
type textarea "**********"
click at [742, 186] on div "import AirOps from '@airops/airops-js' ; const airopsInstance = new AirOps ( ) ;" at bounding box center [840, 209] width 204 height 51
drag, startPoint x: 742, startPoint y: 186, endPoint x: 866, endPoint y: 186, distance: 123.8
click at [866, 186] on div "import AirOps from '@airops/airops-js' ; const airopsInstance = new AirOps ( ) ;" at bounding box center [840, 209] width 204 height 51
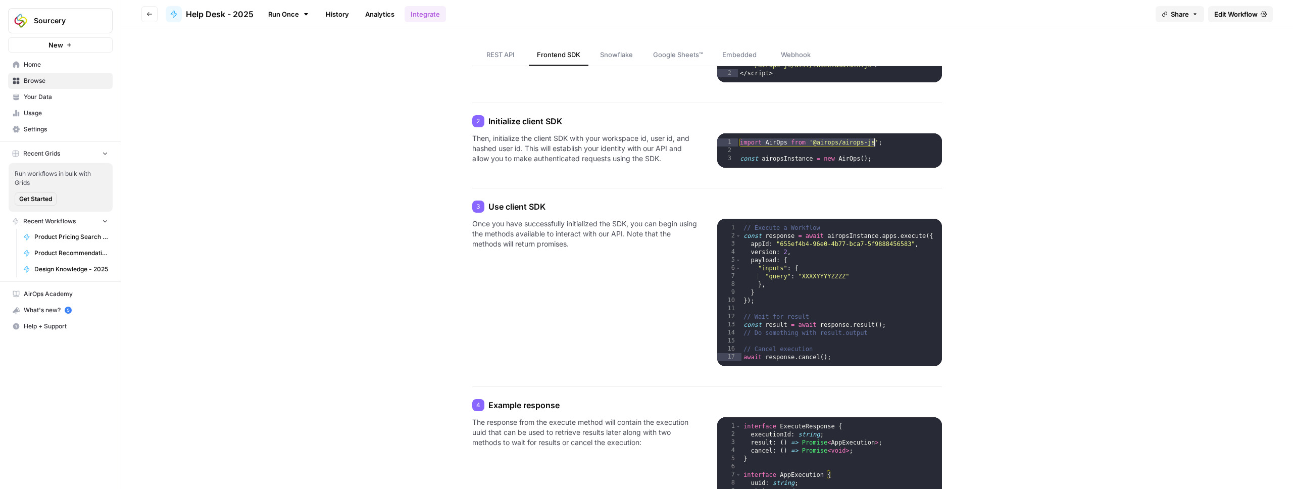
scroll to position [142, 0]
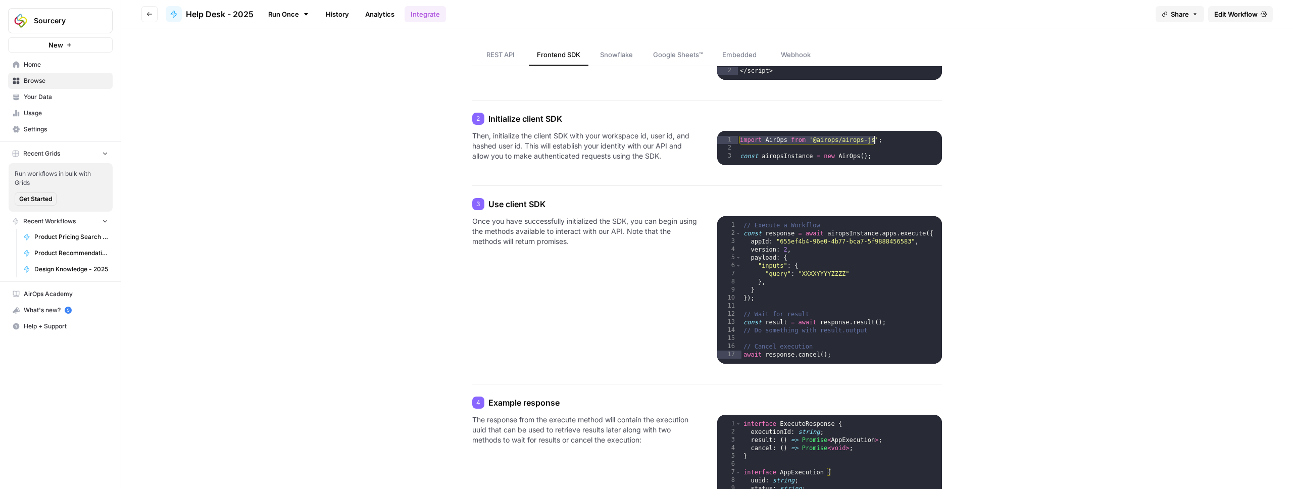
click at [250, 135] on div "**********" at bounding box center [707, 483] width 1172 height 1195
click at [491, 54] on span "REST API" at bounding box center [500, 55] width 28 height 10
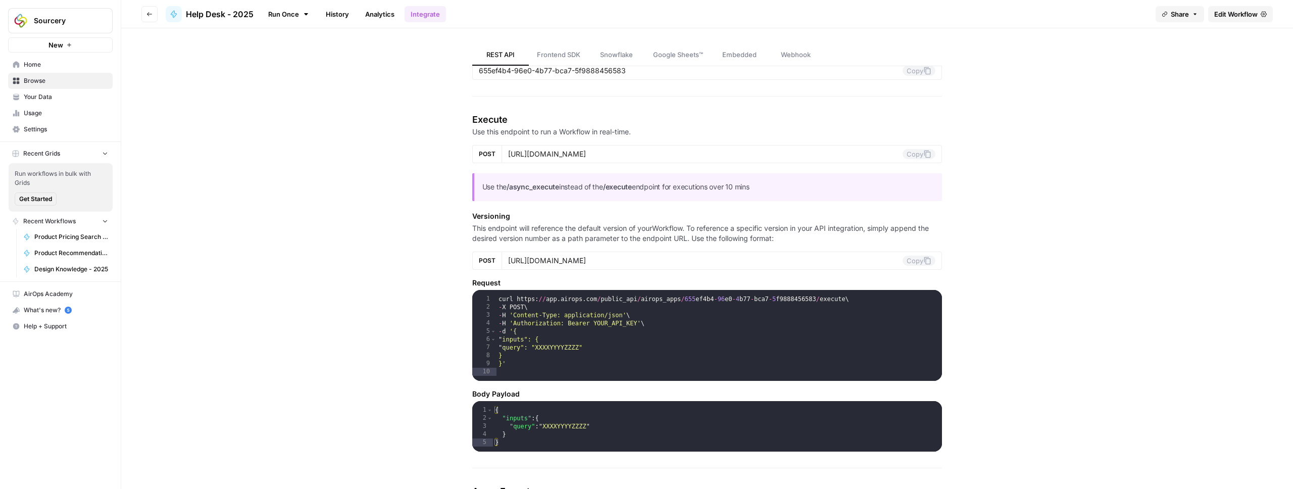
scroll to position [113, 0]
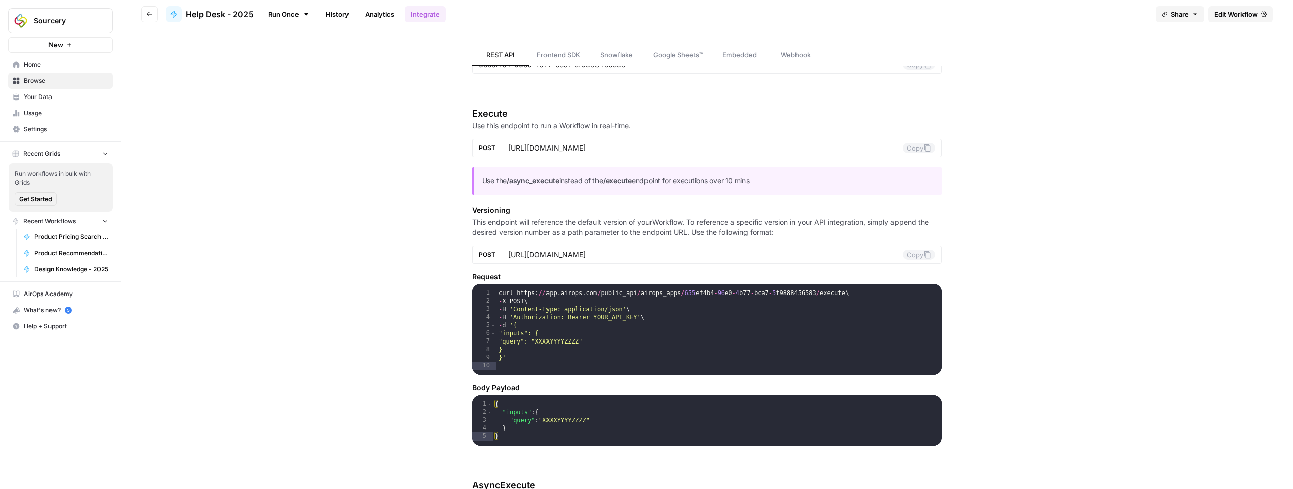
type textarea "**********"
click at [604, 317] on div "curl https : // app . airops . com / public_api / airops_apps / 655 ef4b4 - 96 …" at bounding box center [720, 342] width 446 height 107
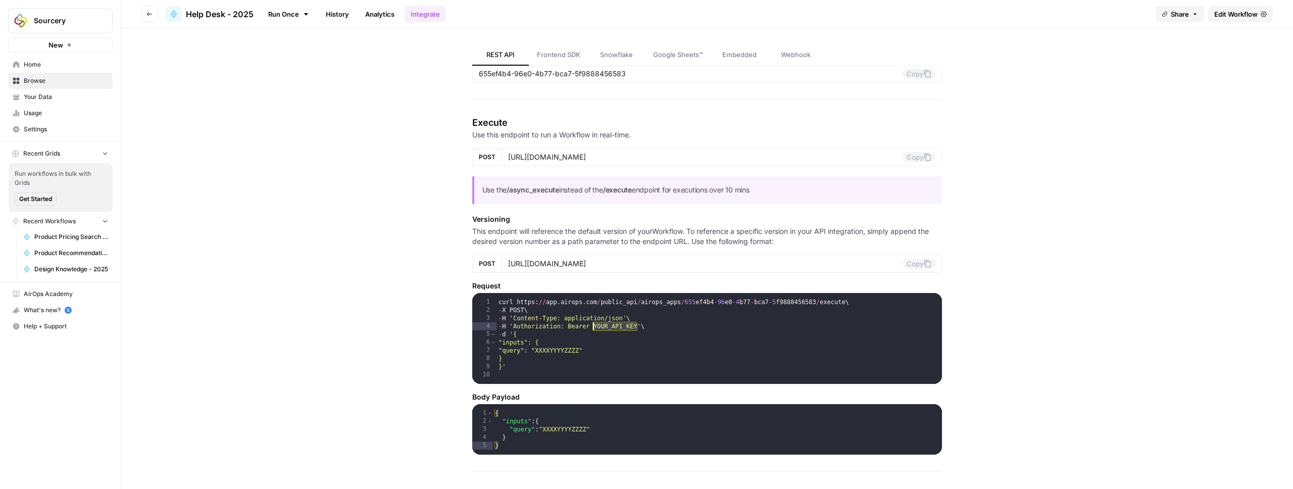
scroll to position [0, 0]
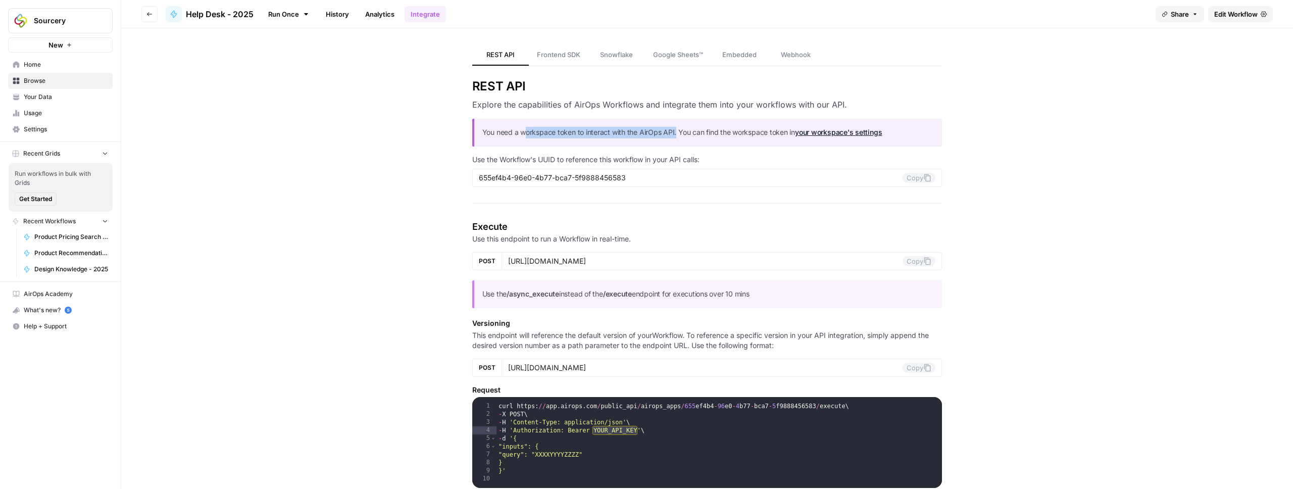
drag, startPoint x: 521, startPoint y: 131, endPoint x: 674, endPoint y: 130, distance: 153.1
click at [674, 130] on p "You need a workspace token to interact with the AirOps API. You can find the wo…" at bounding box center [708, 133] width 452 height 12
click at [822, 133] on link "your workspace's settings" at bounding box center [838, 132] width 87 height 9
type input "[URL][DOMAIN_NAME]"
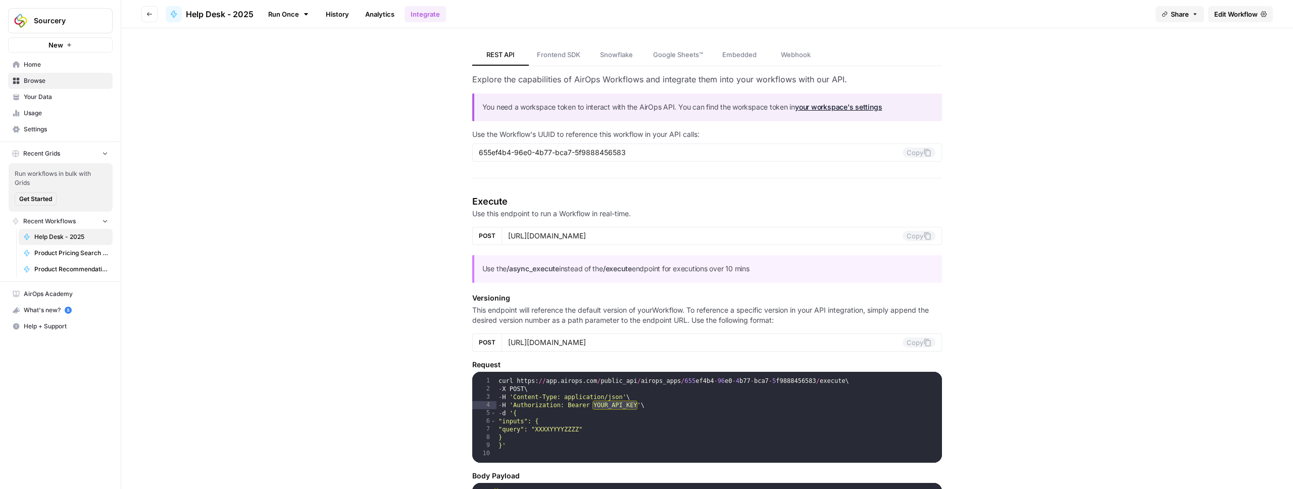
scroll to position [26, 0]
click at [552, 56] on span "Frontend SDK" at bounding box center [558, 55] width 43 height 10
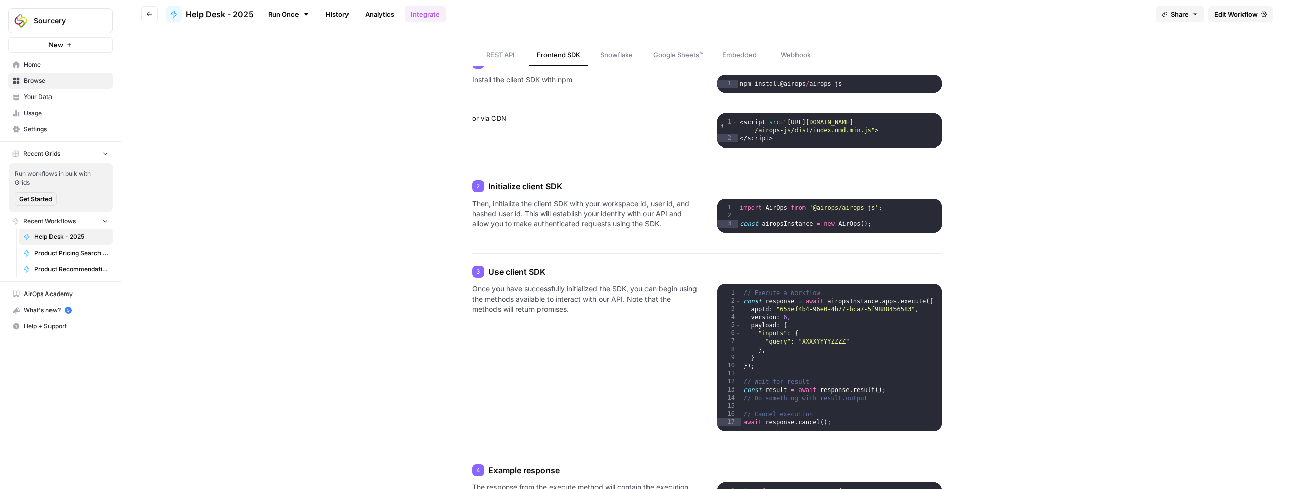
scroll to position [103, 0]
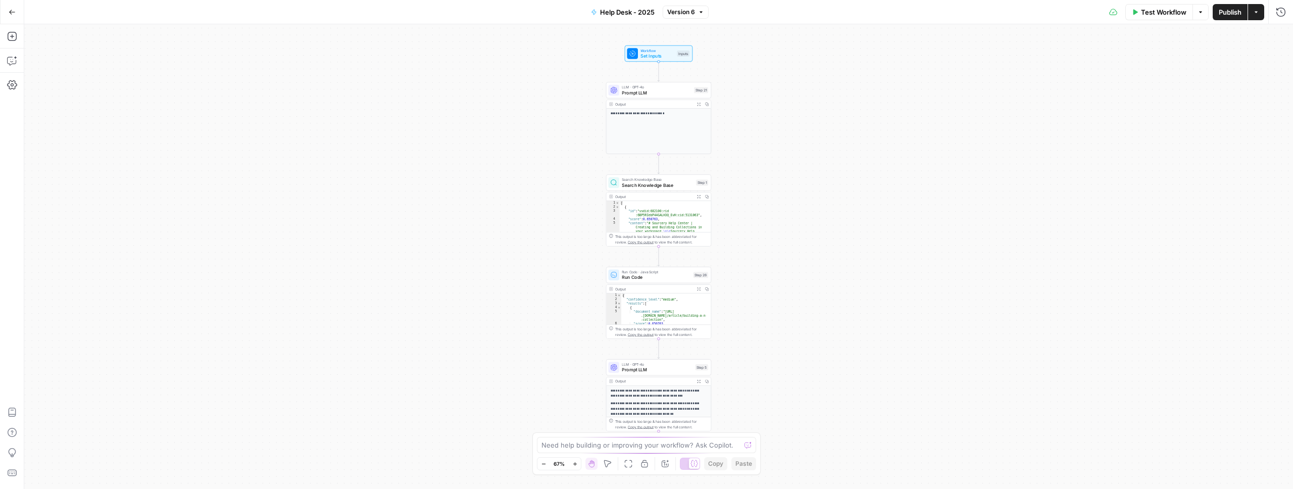
click at [16, 12] on button "Go Back" at bounding box center [12, 12] width 18 height 18
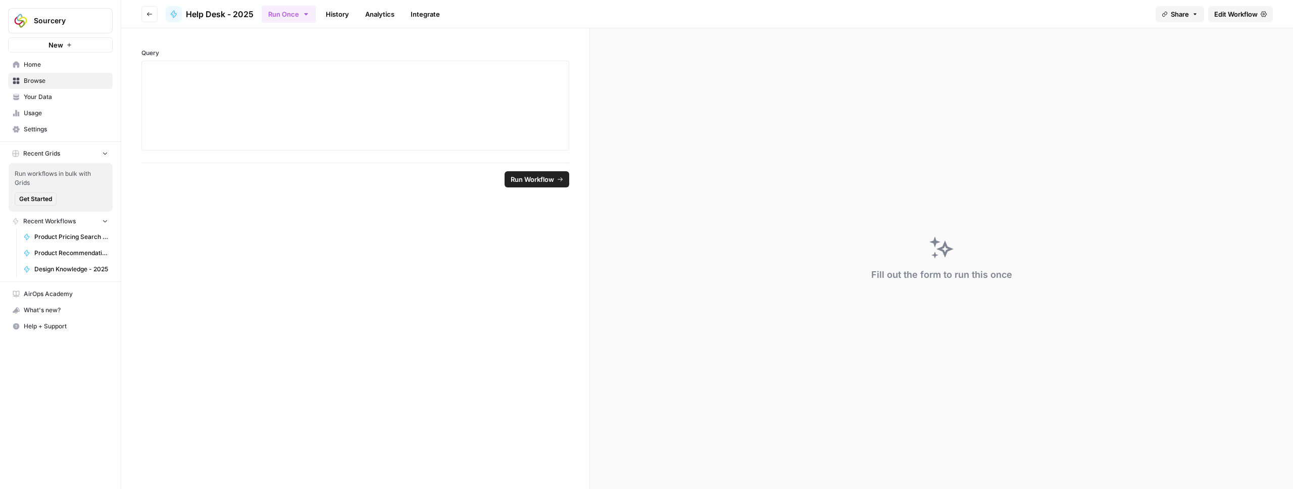
click at [323, 18] on link "History" at bounding box center [337, 14] width 35 height 16
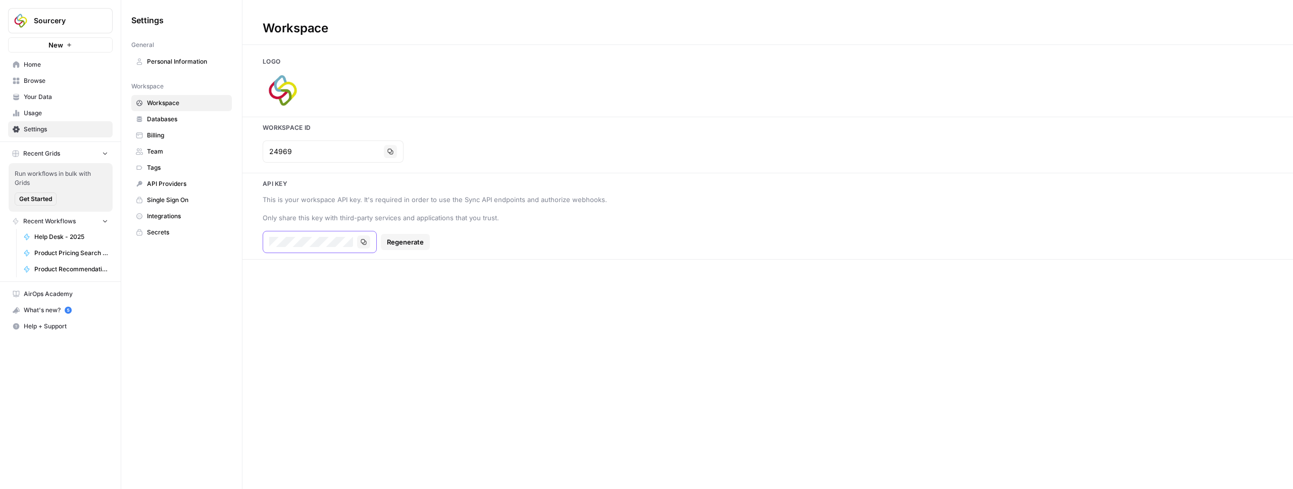
click at [364, 239] on icon "button" at bounding box center [364, 242] width 6 height 6
click at [652, 141] on div "24969 Copy" at bounding box center [515, 151] width 505 height 22
drag, startPoint x: 368, startPoint y: 199, endPoint x: 527, endPoint y: 203, distance: 159.7
click at [527, 203] on div "This is your workspace API key. It's required in order to use the Sync API endp…" at bounding box center [515, 199] width 505 height 10
click at [555, 325] on div "Workspace Logo Workspace Id 24969 Copy Api key This is your workspace API key. …" at bounding box center [767, 244] width 1051 height 489
